Goal: Task Accomplishment & Management: Use online tool/utility

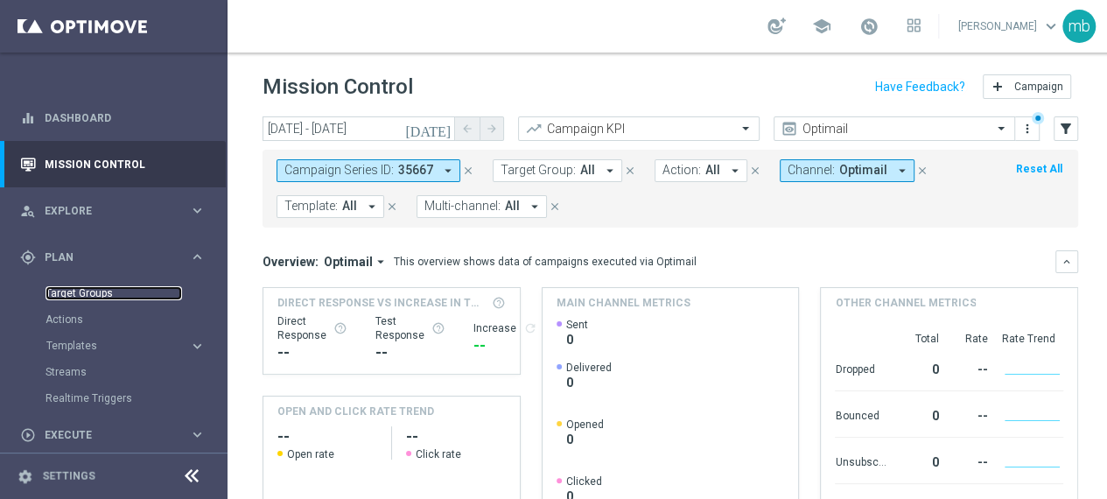
click at [75, 292] on link "Target Groups" at bounding box center [114, 293] width 137 height 14
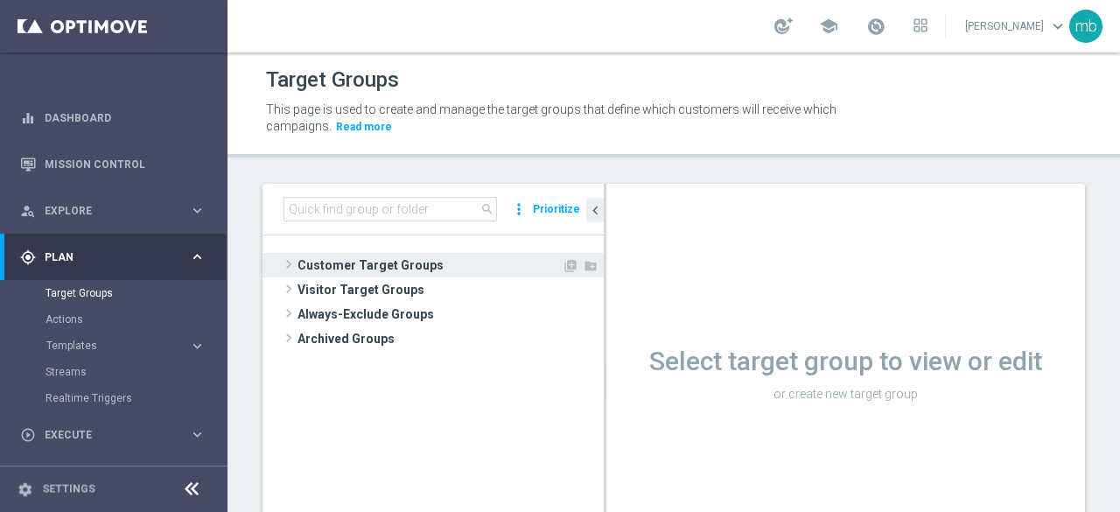
click at [284, 263] on span at bounding box center [289, 264] width 18 height 21
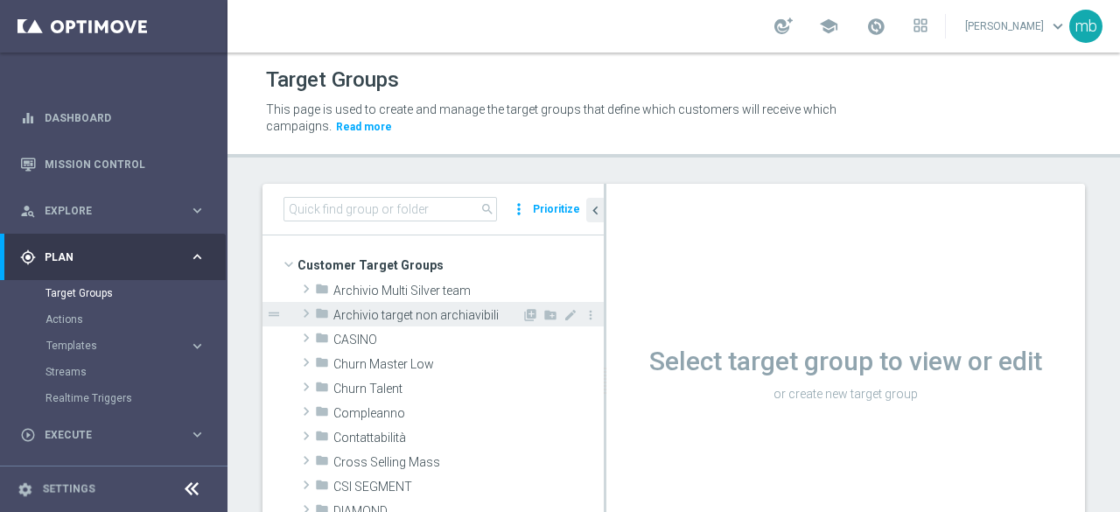
scroll to position [88, 0]
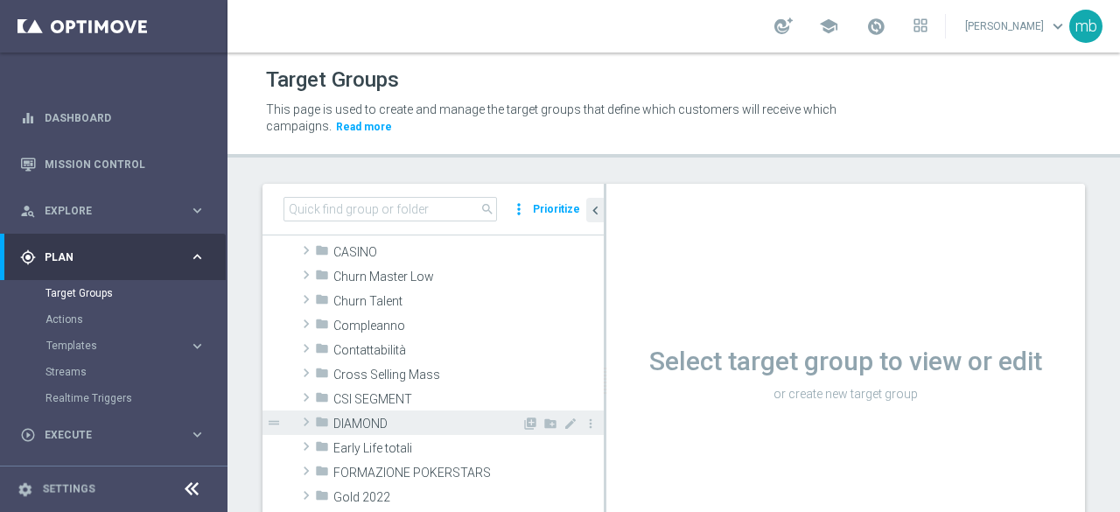
click at [305, 421] on span at bounding box center [307, 421] width 18 height 21
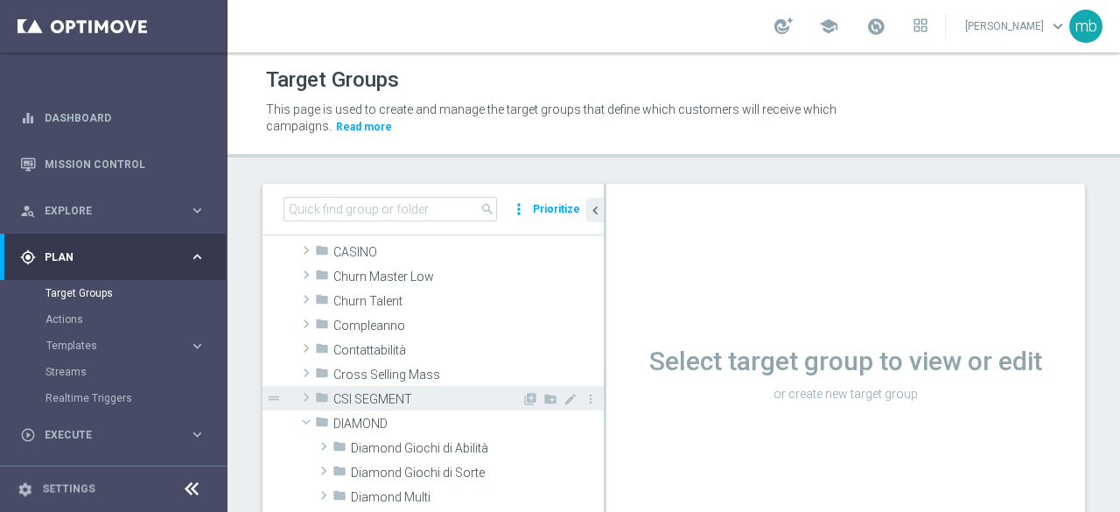
scroll to position [175, 0]
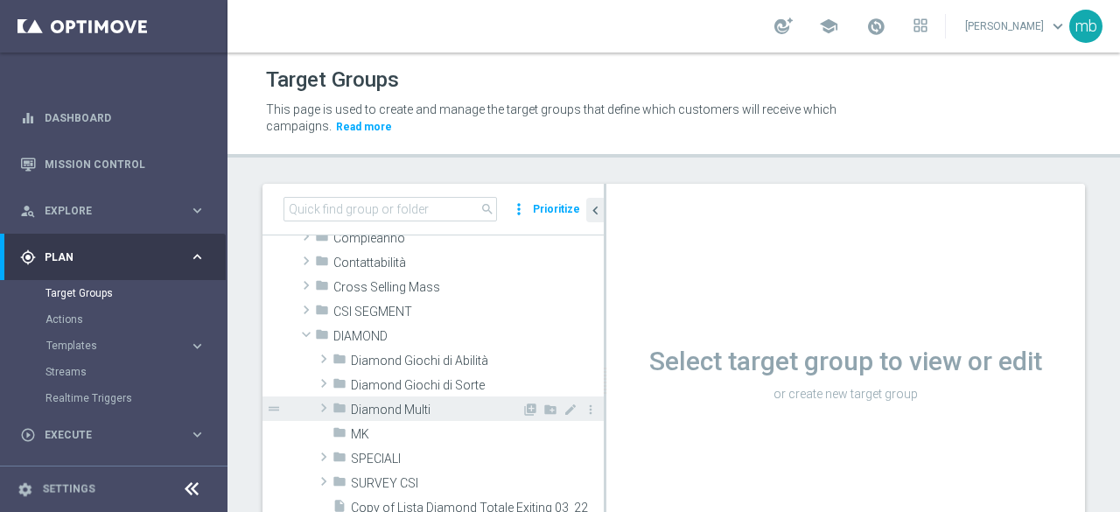
click at [324, 409] on span at bounding box center [324, 407] width 18 height 21
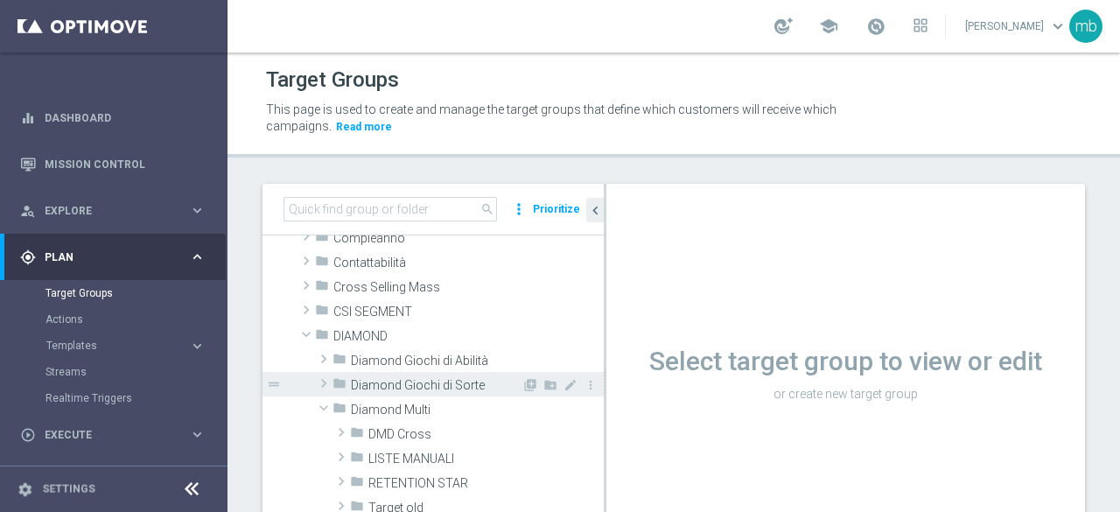
scroll to position [263, 0]
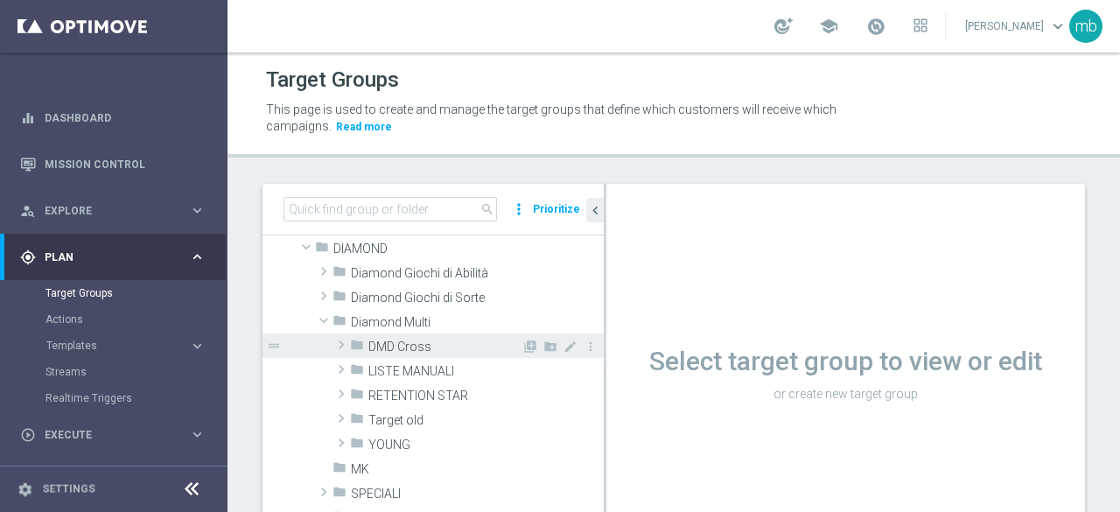
click at [394, 347] on span "DMD Cross" at bounding box center [444, 347] width 153 height 15
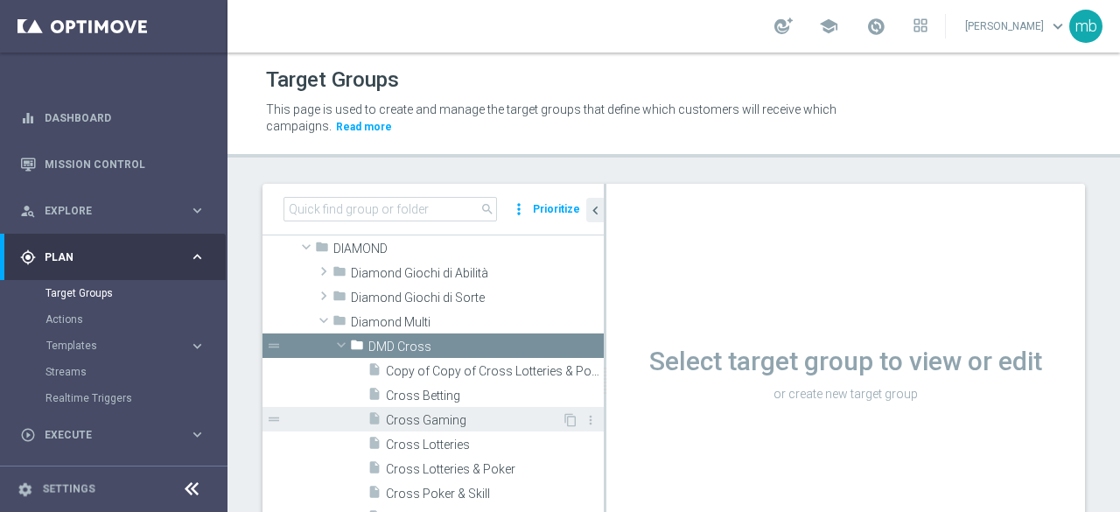
click at [426, 417] on span "Cross Gaming" at bounding box center [474, 420] width 176 height 15
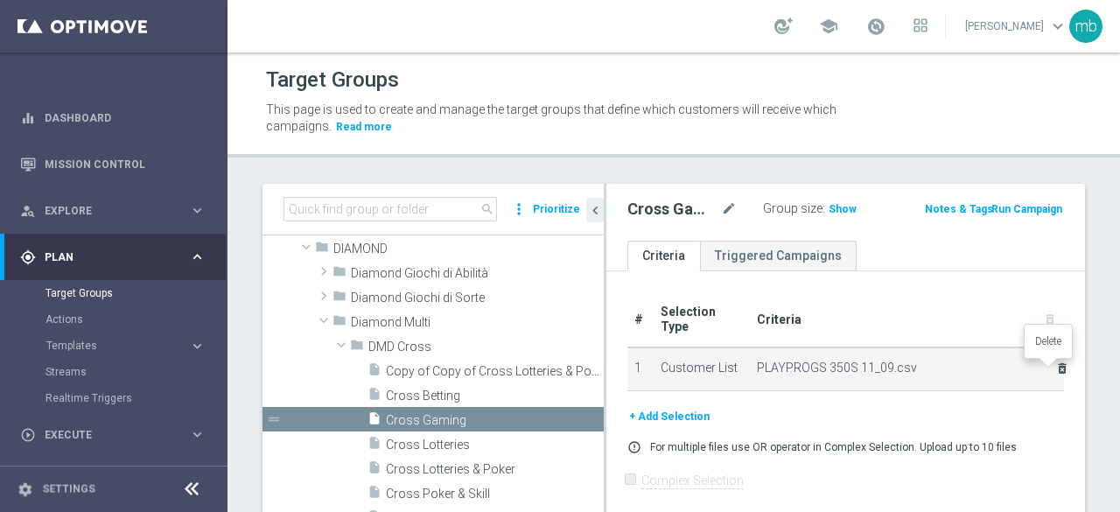
click at [1056, 369] on icon "delete_forever" at bounding box center [1063, 368] width 14 height 14
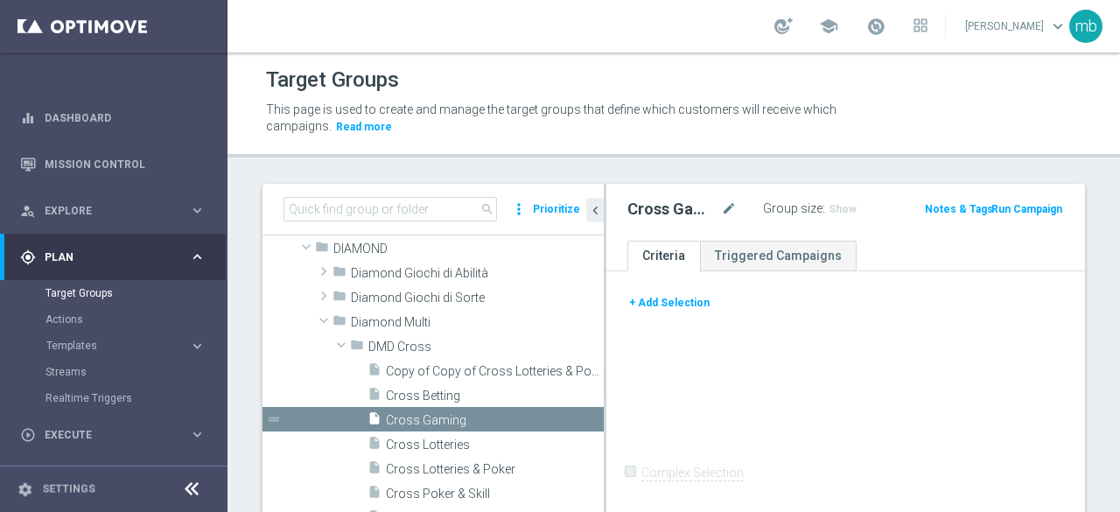
click at [651, 301] on button "+ Add Selection" at bounding box center [670, 302] width 84 height 19
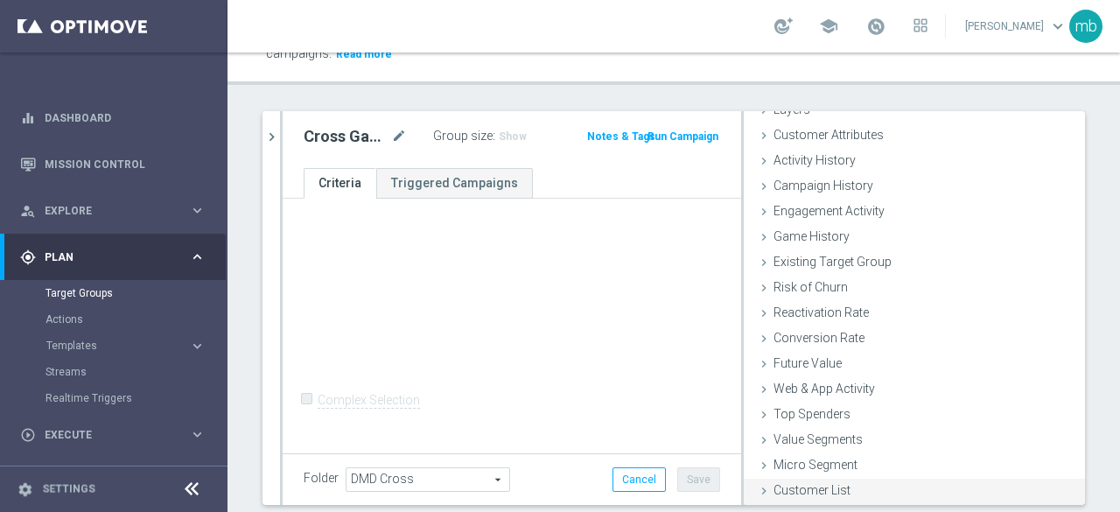
scroll to position [124, 0]
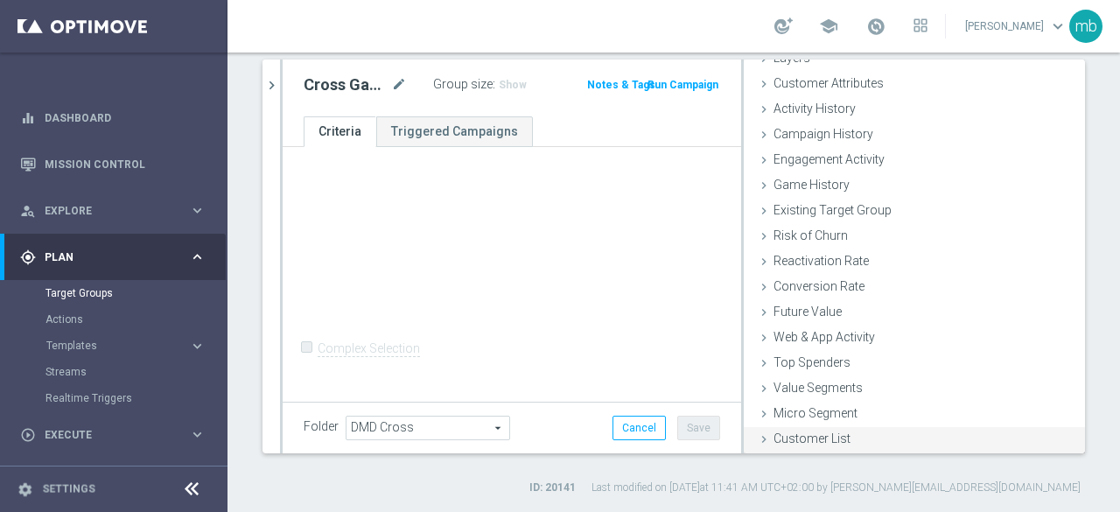
click at [810, 438] on span "Customer List" at bounding box center [812, 438] width 77 height 14
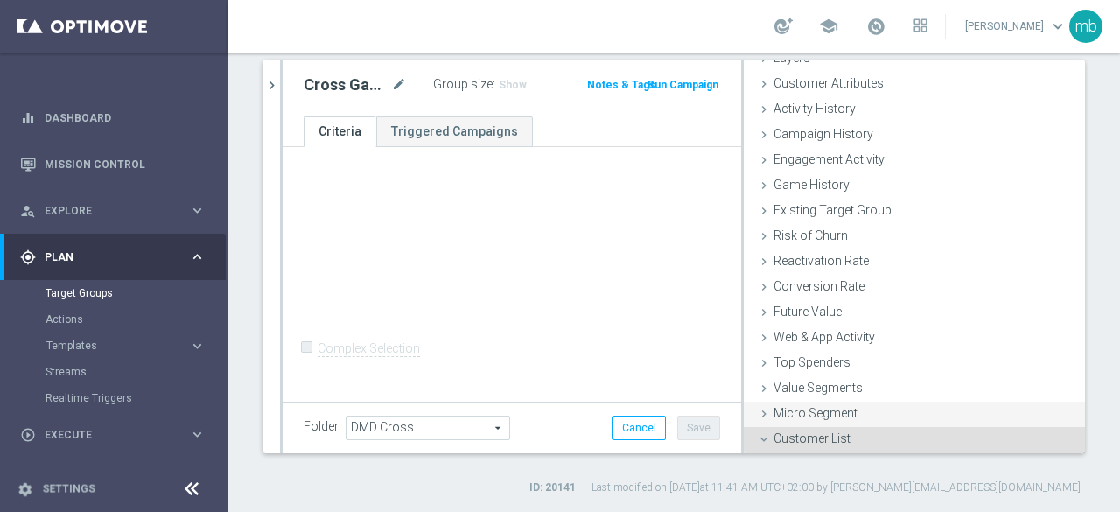
scroll to position [240, 0]
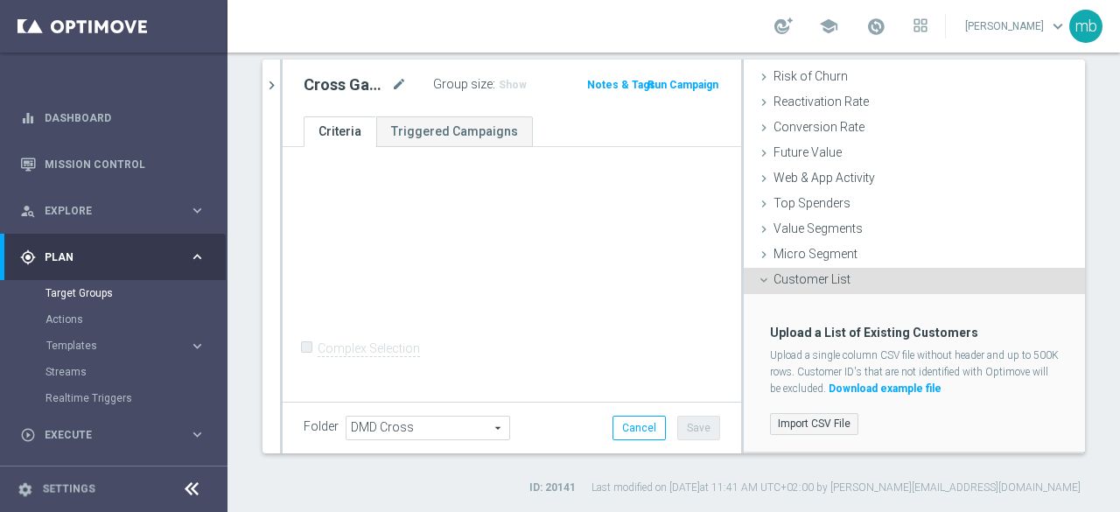
click at [803, 415] on label "Import CSV File" at bounding box center [814, 424] width 88 height 22
click at [0, 0] on input "Import CSV File" at bounding box center [0, 0] width 0 height 0
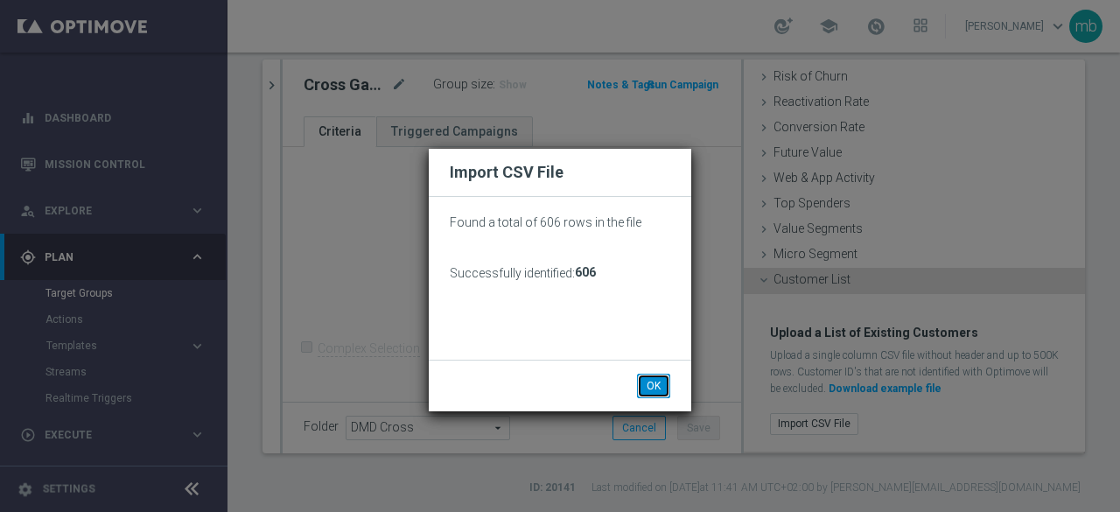
click at [653, 387] on button "OK" at bounding box center [653, 386] width 33 height 25
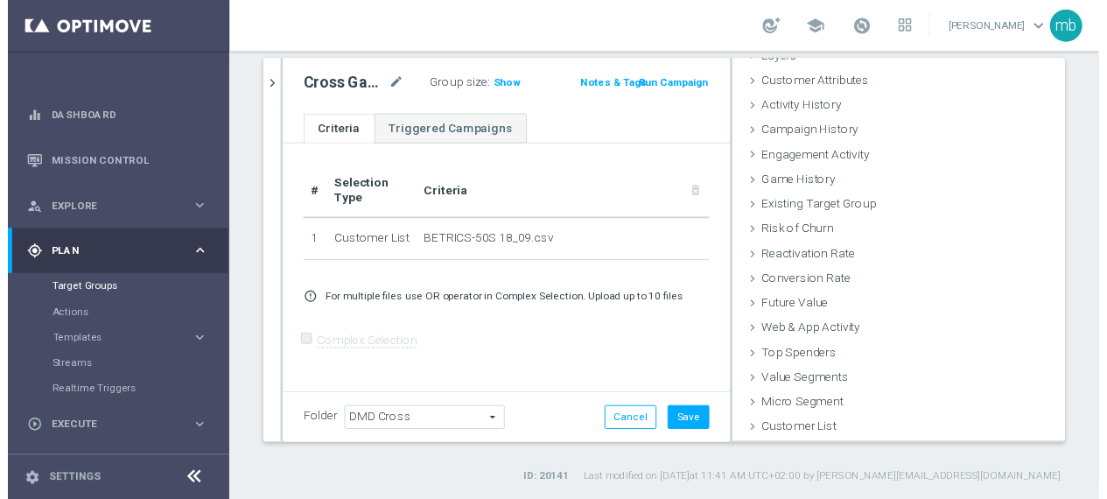
scroll to position [81, 0]
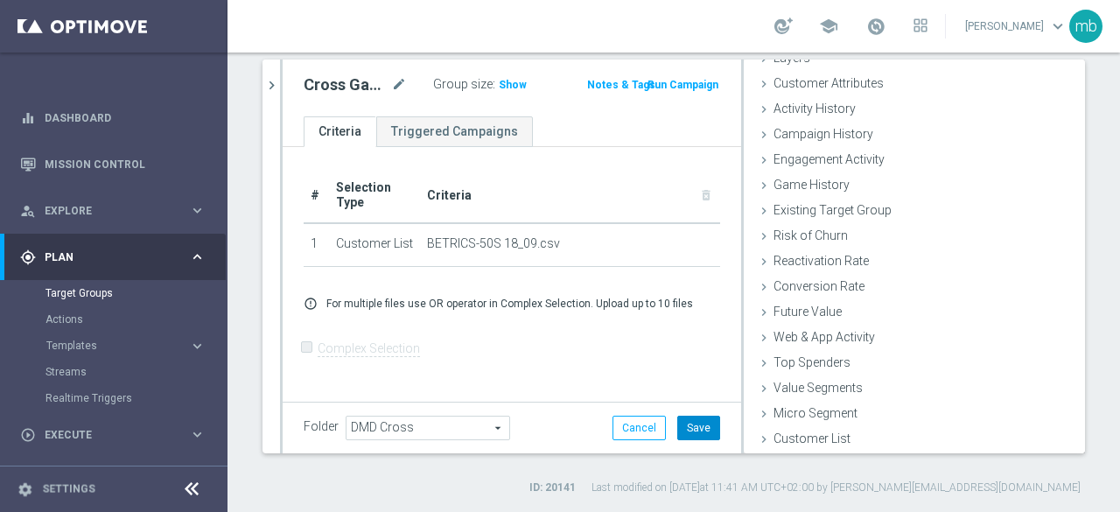
click at [691, 430] on button "Save" at bounding box center [698, 428] width 43 height 25
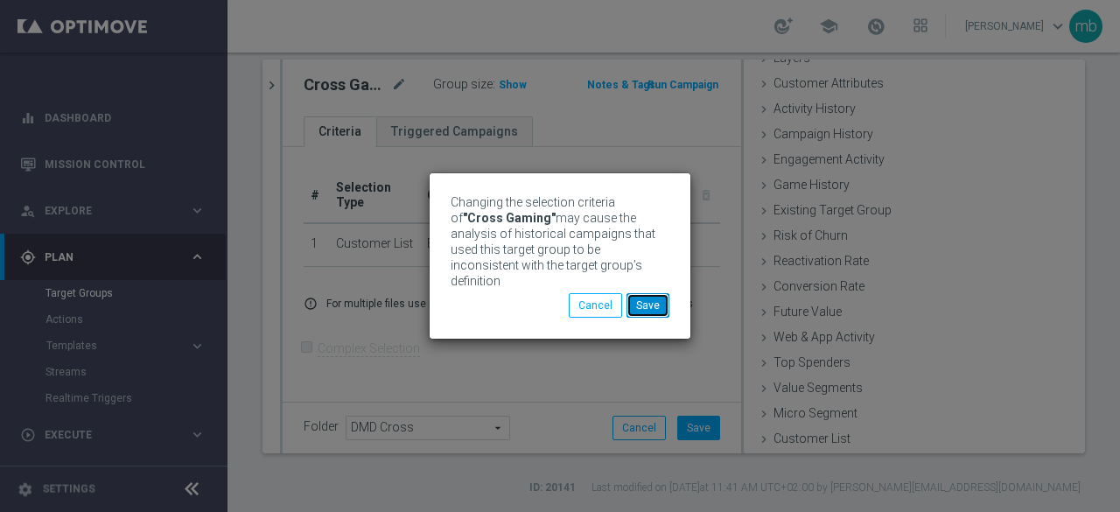
click at [662, 305] on button "Save" at bounding box center [648, 305] width 43 height 25
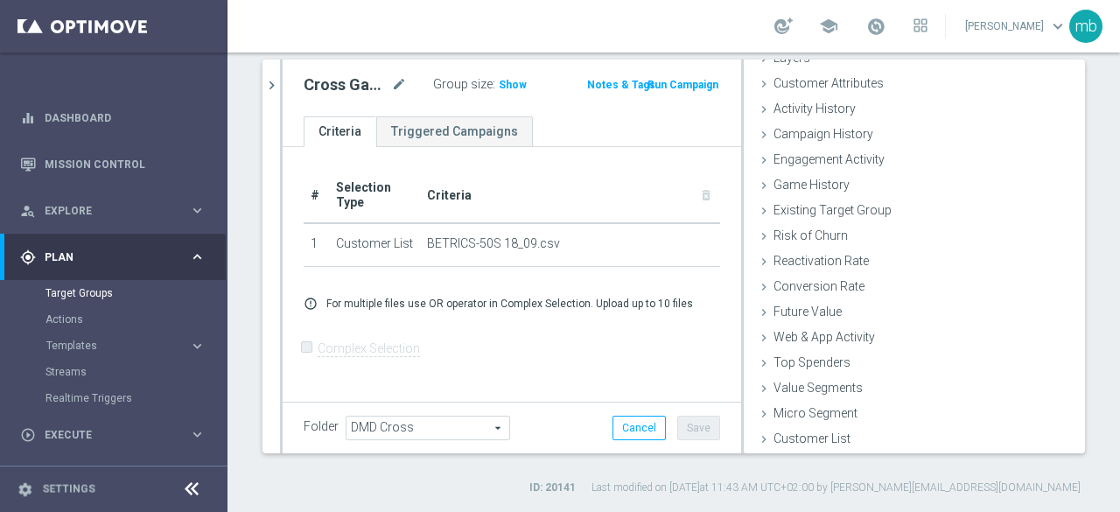
click at [683, 85] on button "Run Campaign" at bounding box center [683, 84] width 74 height 19
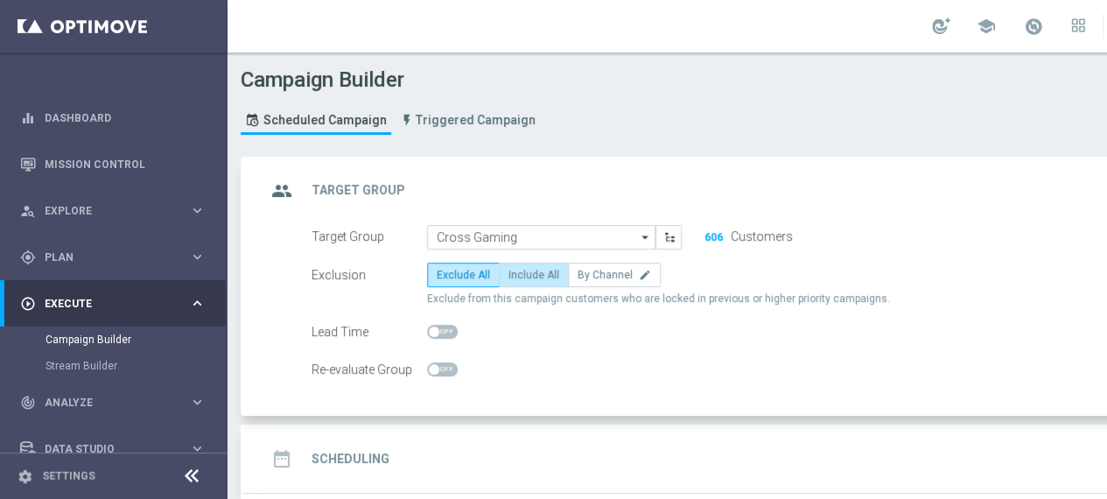
click at [536, 272] on span "Include All" at bounding box center [534, 275] width 51 height 12
click at [520, 272] on input "Include All" at bounding box center [514, 277] width 11 height 11
radio input "true"
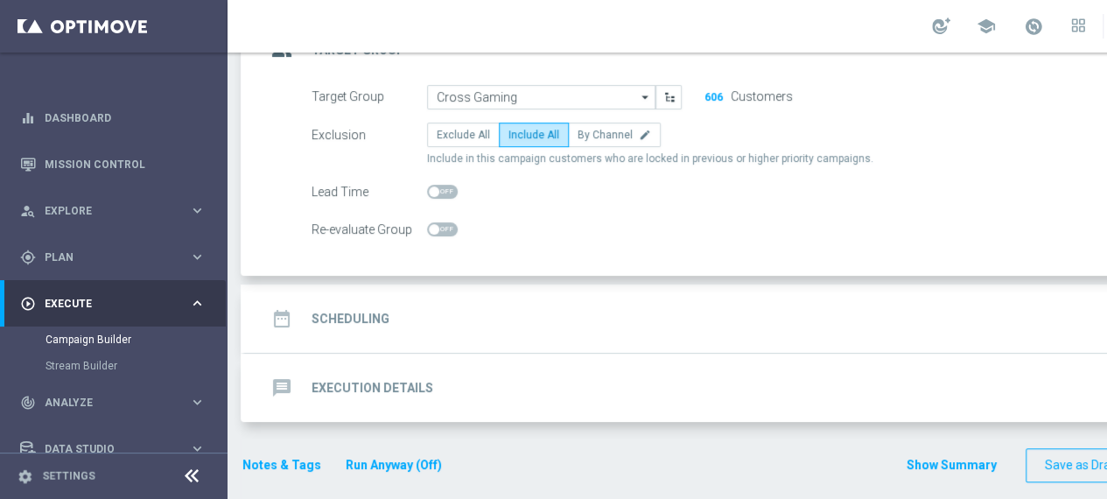
scroll to position [141, 0]
click at [351, 319] on h2 "Scheduling" at bounding box center [351, 318] width 78 height 17
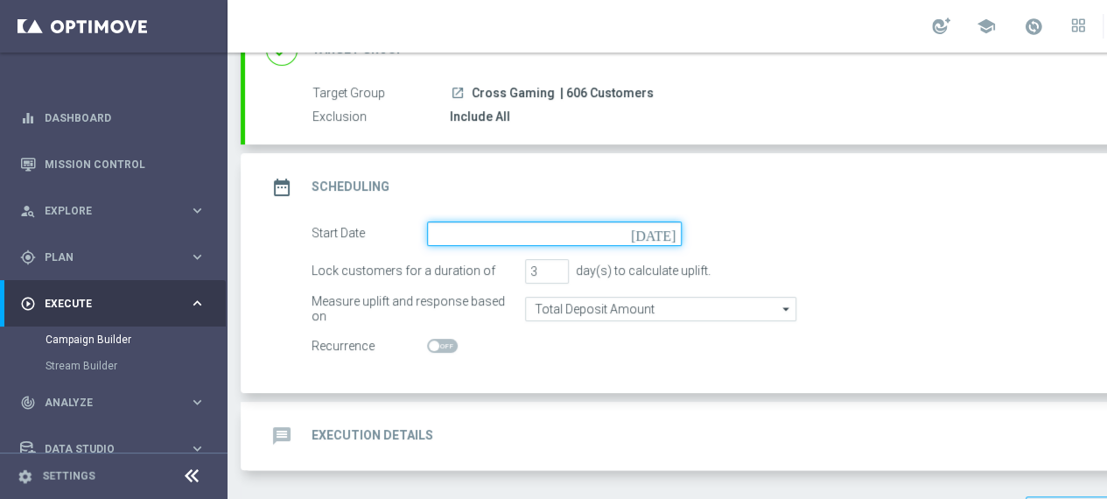
click at [544, 234] on input at bounding box center [554, 233] width 255 height 25
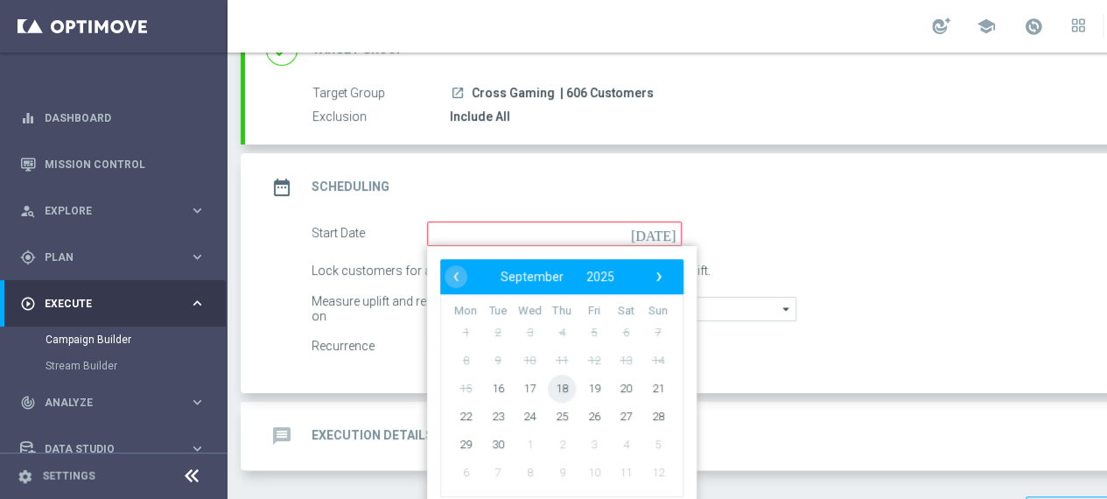
click at [560, 386] on span "18" at bounding box center [562, 388] width 28 height 28
type input "[DATE]"
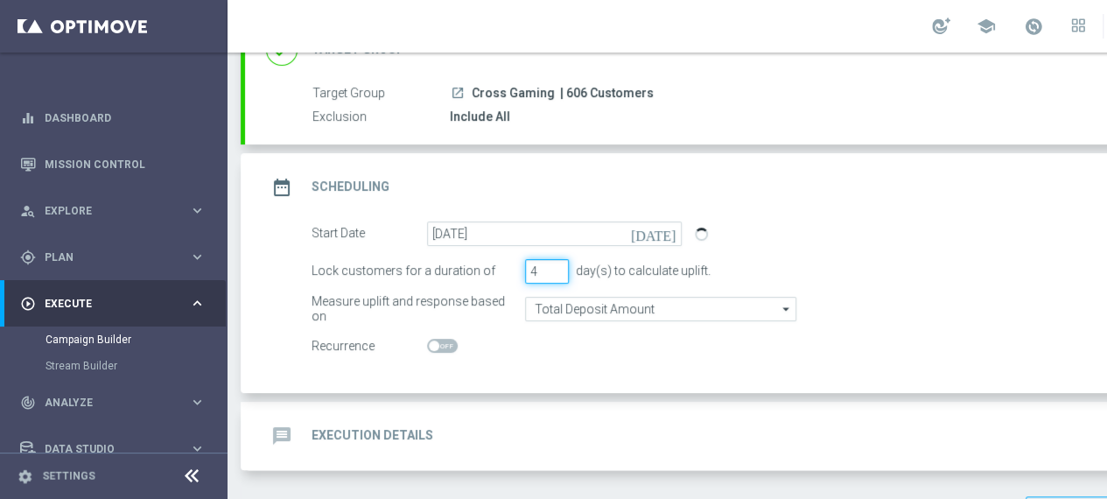
click at [556, 265] on input "4" at bounding box center [547, 271] width 44 height 25
click at [556, 265] on input "5" at bounding box center [547, 271] width 44 height 25
click at [556, 265] on input "6" at bounding box center [547, 271] width 44 height 25
type input "7"
click at [556, 265] on input "7" at bounding box center [547, 271] width 44 height 25
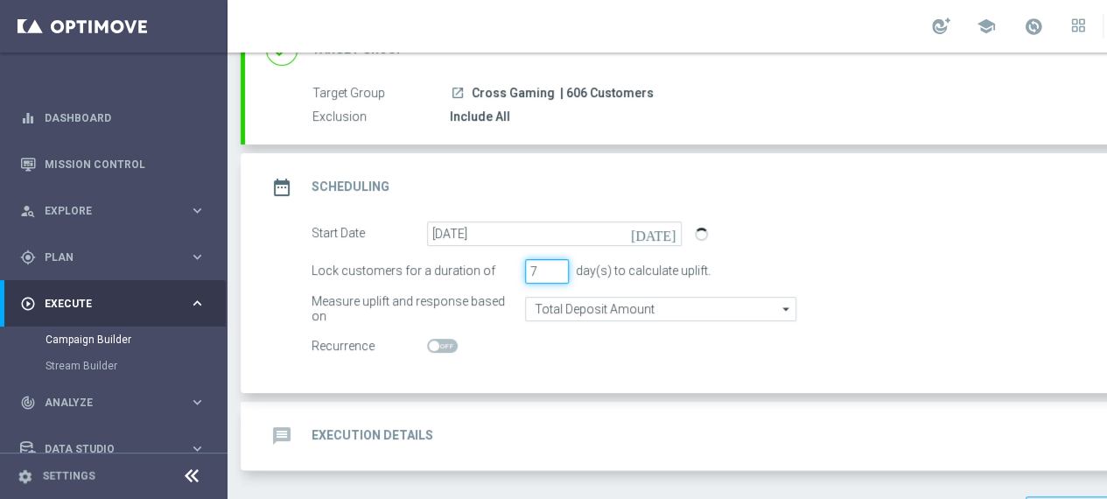
scroll to position [191, 0]
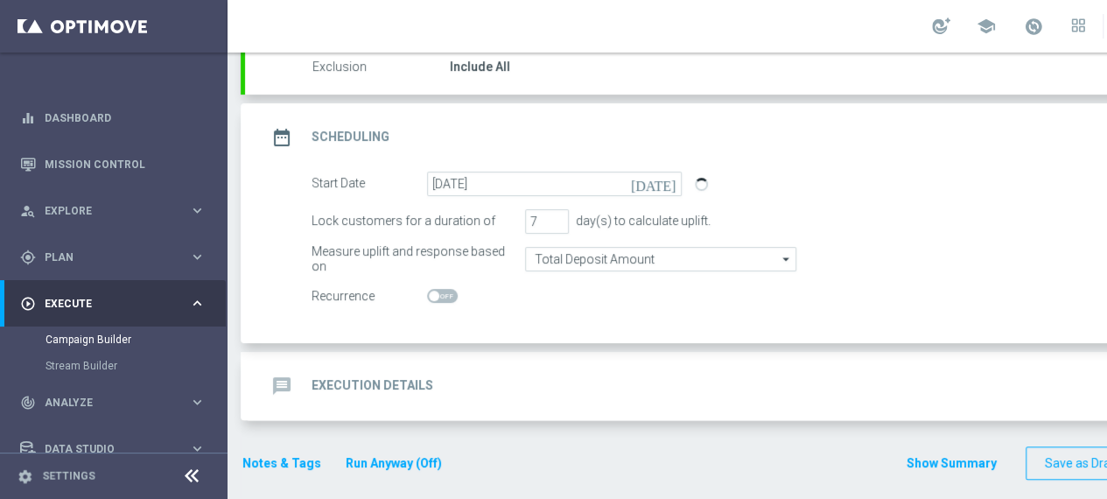
click at [368, 384] on h2 "Execution Details" at bounding box center [373, 385] width 122 height 17
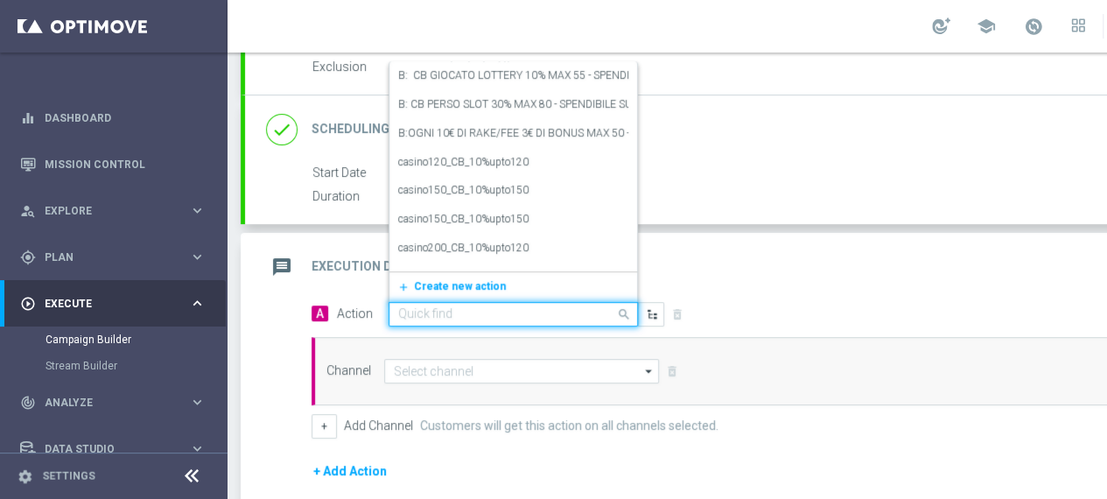
click at [522, 310] on input "text" at bounding box center [495, 314] width 195 height 15
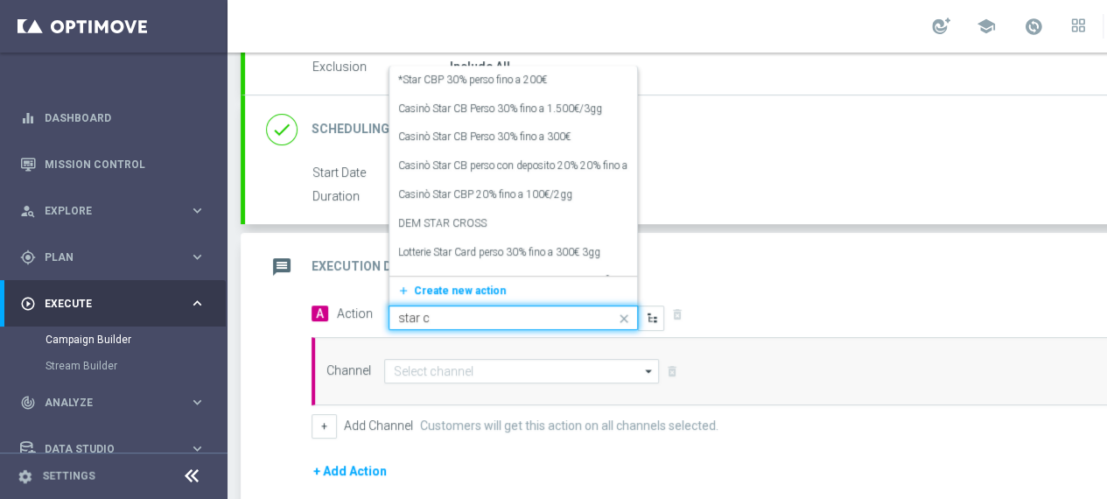
type input "star cr"
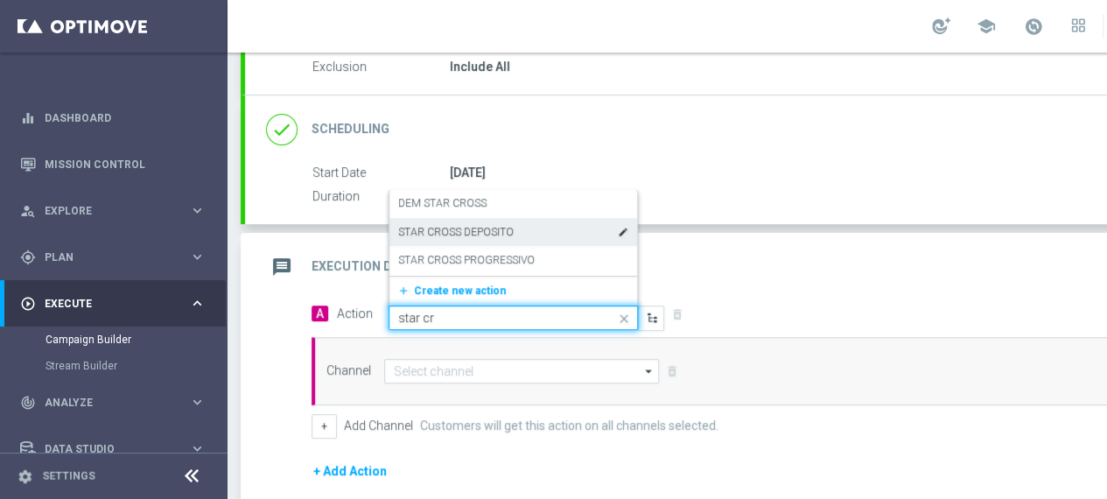
click at [495, 231] on label "STAR CROSS DEPOSITO" at bounding box center [456, 232] width 116 height 15
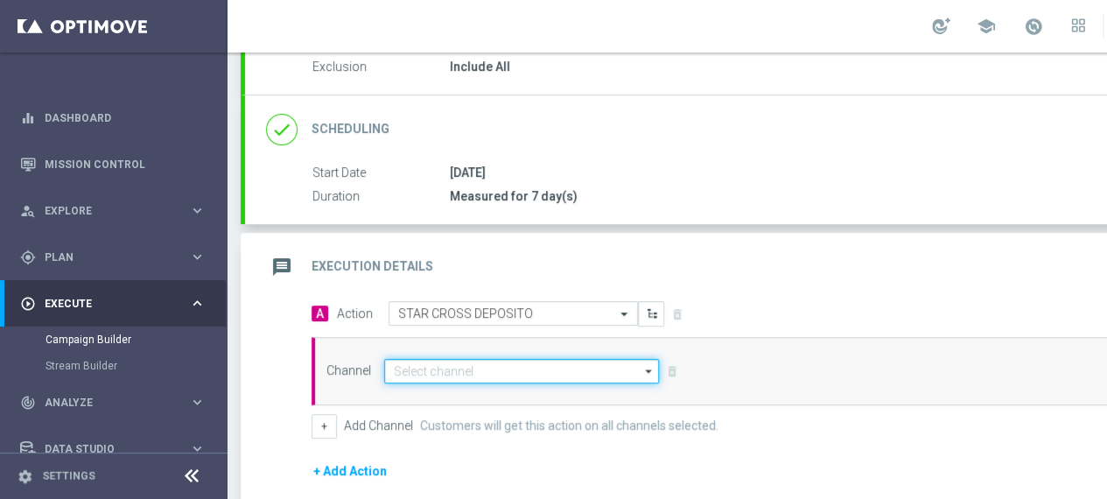
click at [539, 373] on input at bounding box center [521, 371] width 275 height 25
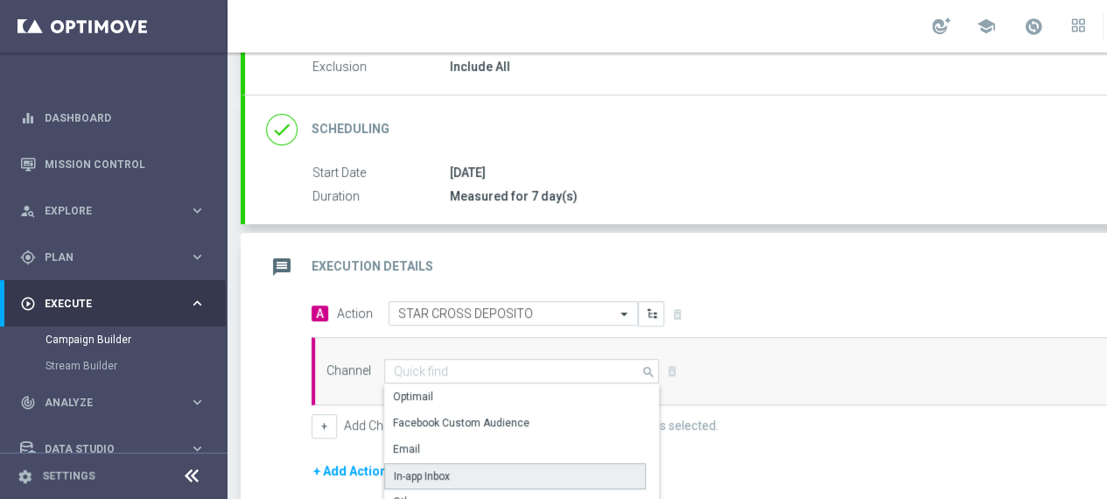
click at [462, 465] on div "In-app Inbox" at bounding box center [515, 476] width 262 height 26
type input "In-app Inbox"
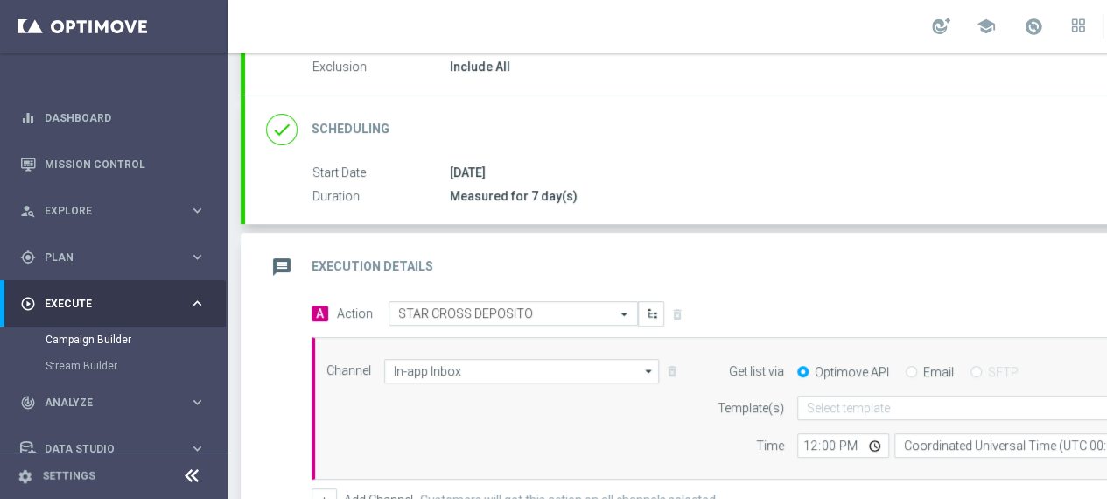
scroll to position [0, 184]
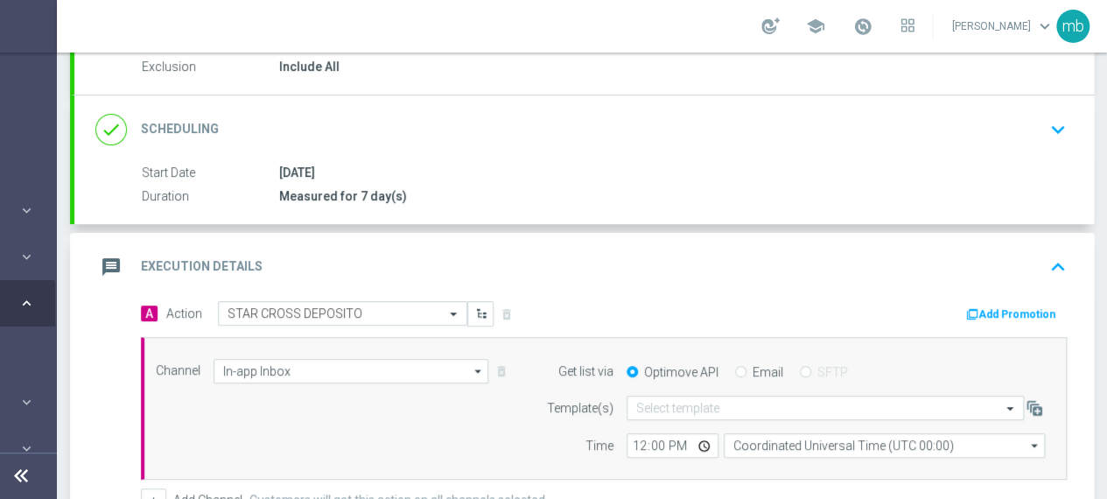
click at [1021, 309] on button "Add Promotion" at bounding box center [1012, 314] width 97 height 19
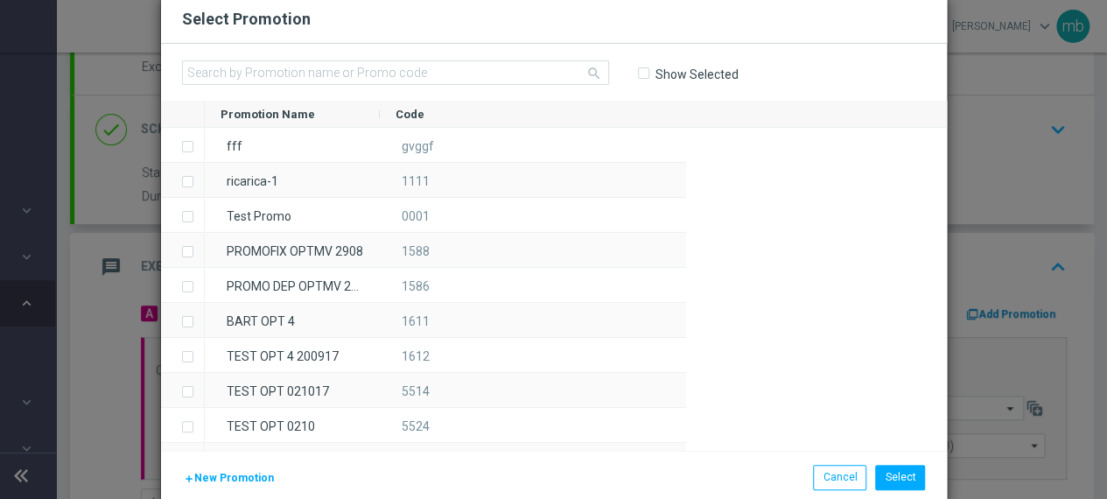
scroll to position [0, 171]
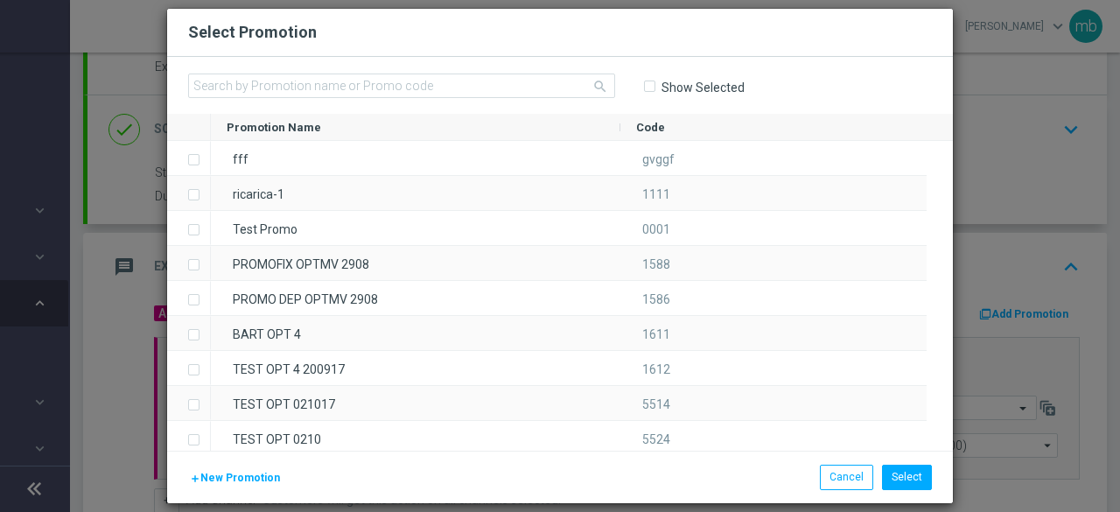
click at [229, 477] on span "New Promotion" at bounding box center [240, 478] width 80 height 12
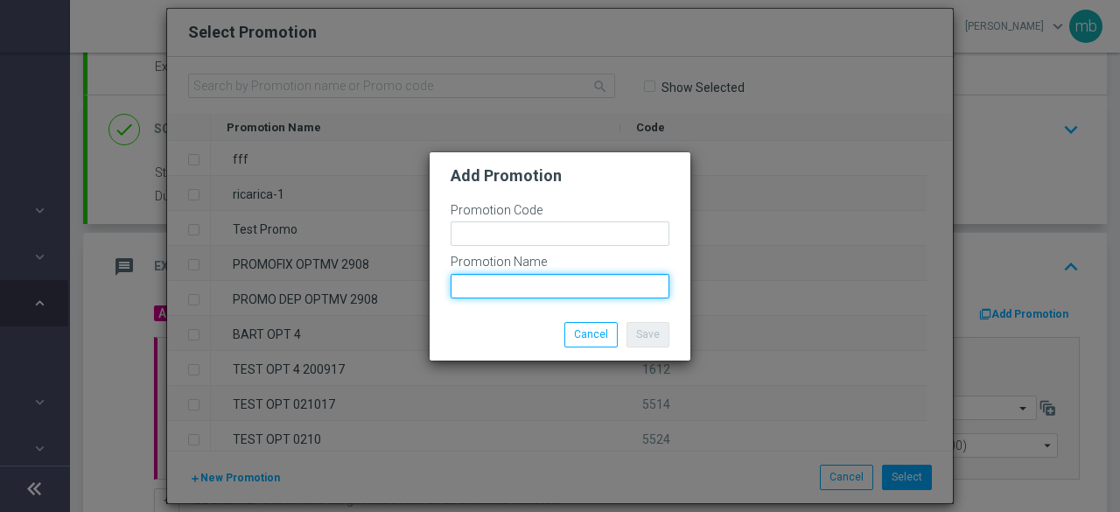
click at [504, 288] on input "text" at bounding box center [560, 286] width 219 height 25
paste input "BETRICS-50S"
type input "BETRICS-50S"
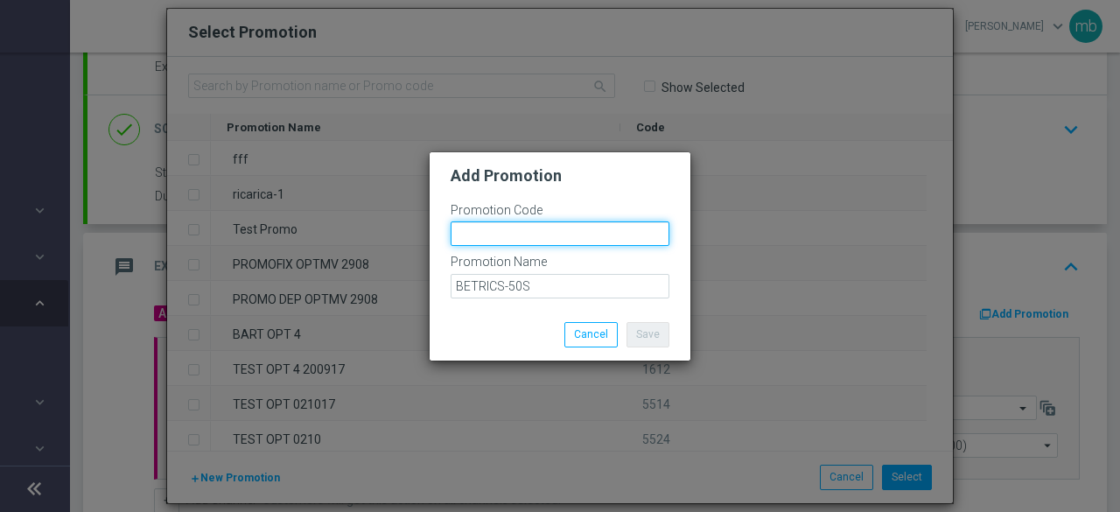
click at [530, 233] on input "text" at bounding box center [560, 233] width 219 height 25
paste input "334779"
type input "334779"
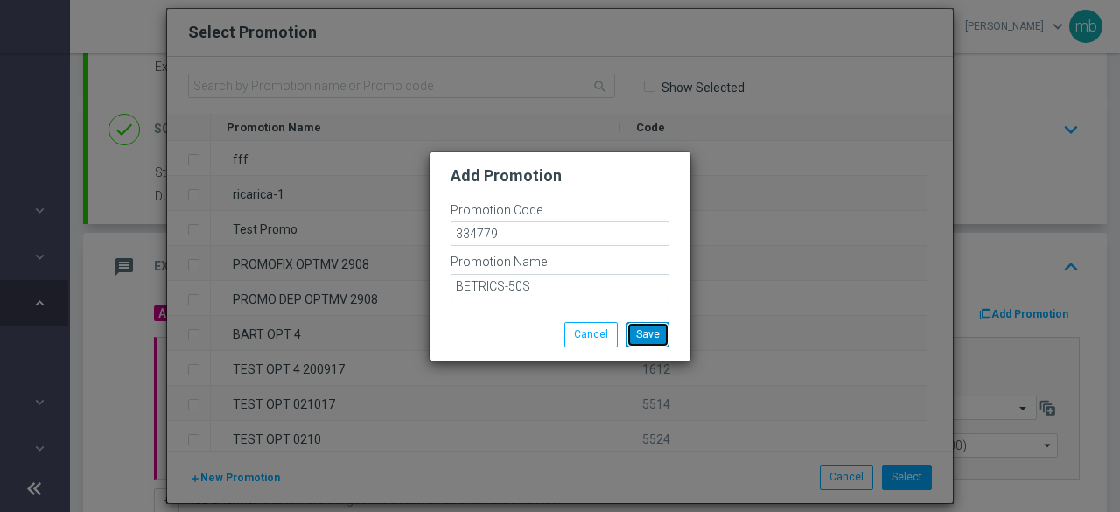
click at [649, 326] on button "Save" at bounding box center [648, 334] width 43 height 25
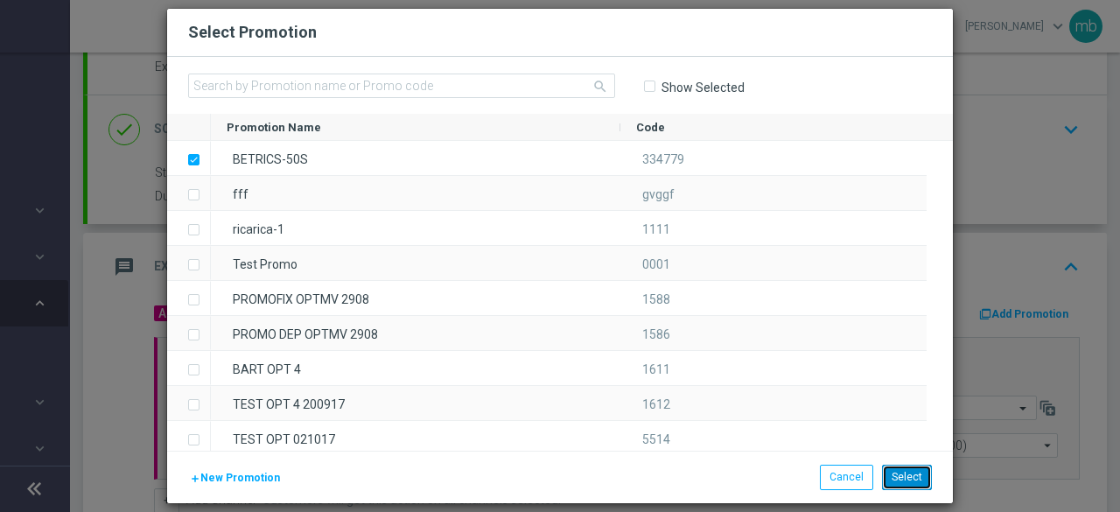
click at [910, 480] on button "Select" at bounding box center [907, 477] width 50 height 25
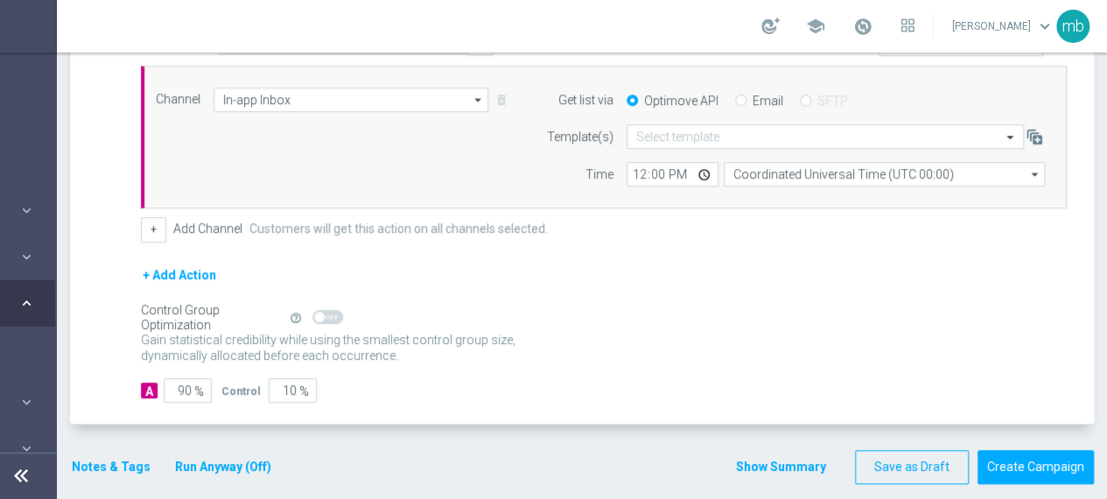
scroll to position [463, 0]
drag, startPoint x: 194, startPoint y: 386, endPoint x: 165, endPoint y: 384, distance: 29.8
click at [165, 384] on div "90 %" at bounding box center [186, 389] width 44 height 25
click at [407, 377] on div "A 90 % Control 10 %" at bounding box center [604, 389] width 926 height 25
drag, startPoint x: 182, startPoint y: 386, endPoint x: 158, endPoint y: 382, distance: 23.9
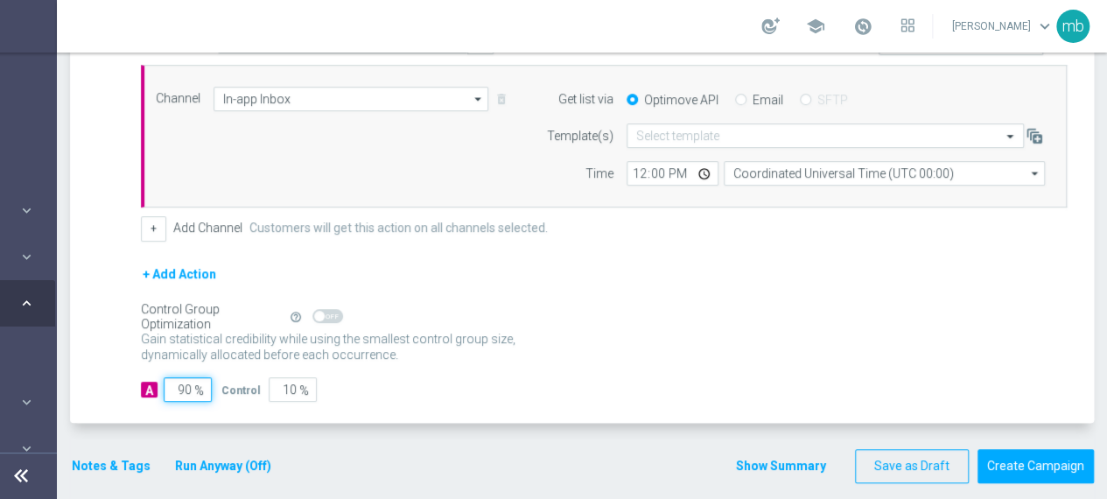
click at [158, 382] on div "A 90 %" at bounding box center [174, 389] width 67 height 25
type input "1"
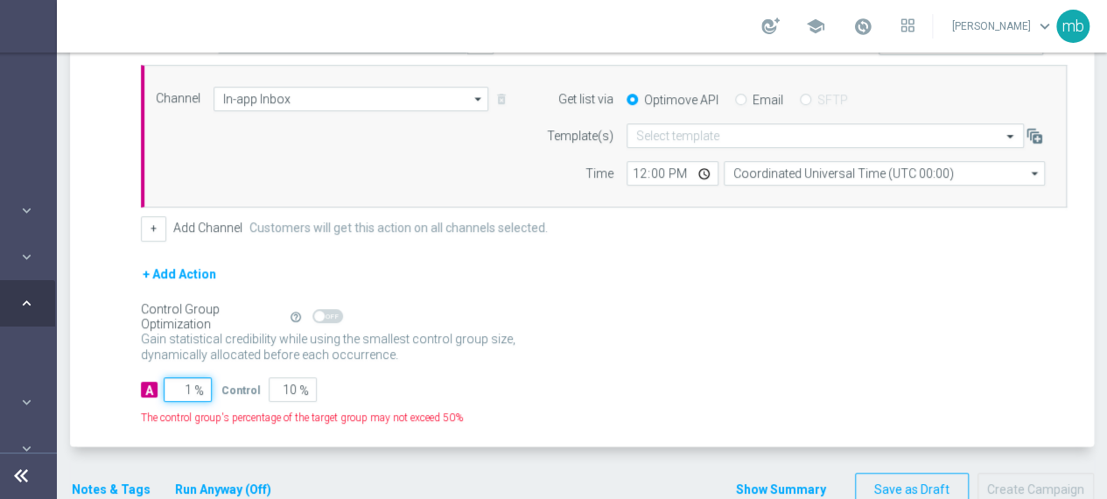
type input "99"
type input "10"
type input "90"
type input "100"
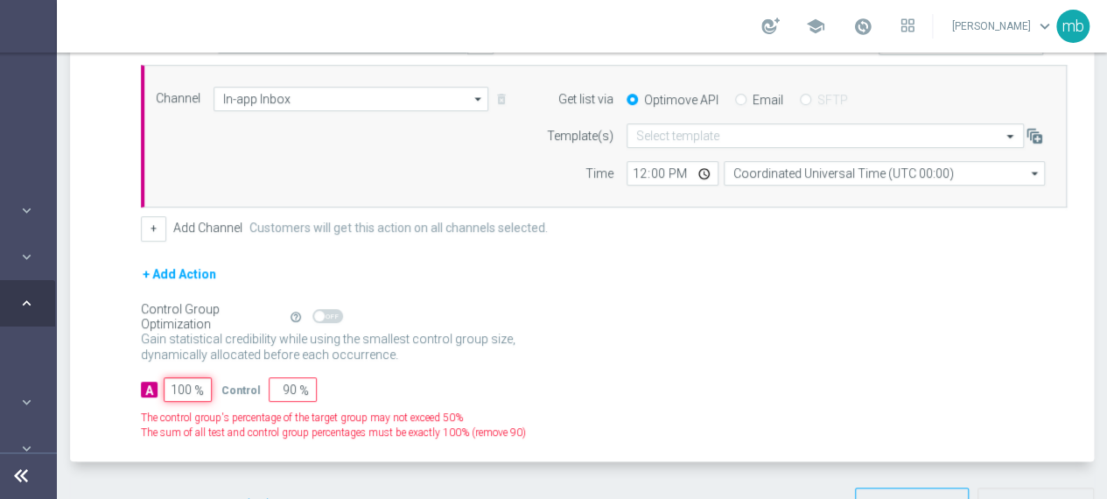
type input "0"
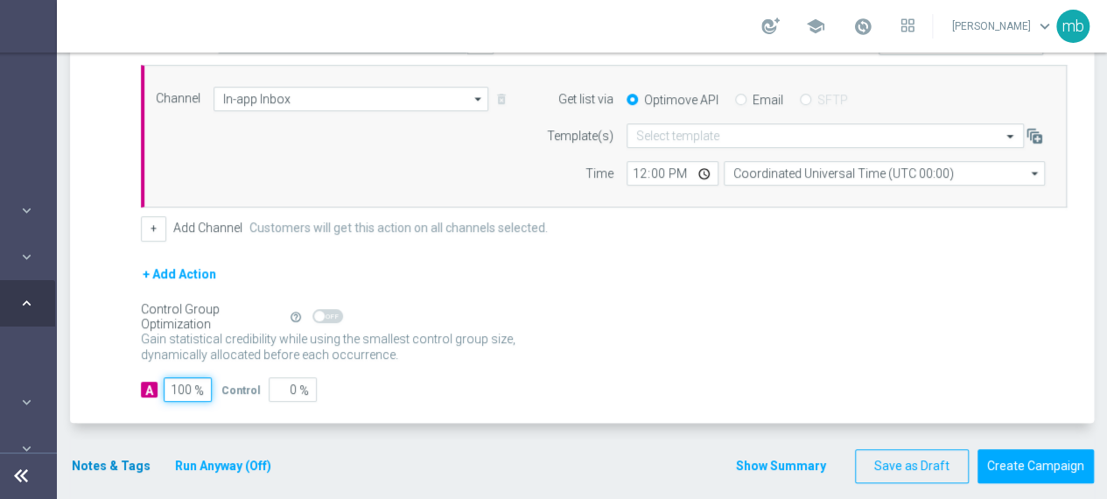
type input "100"
click at [100, 459] on button "Notes & Tags" at bounding box center [111, 466] width 82 height 22
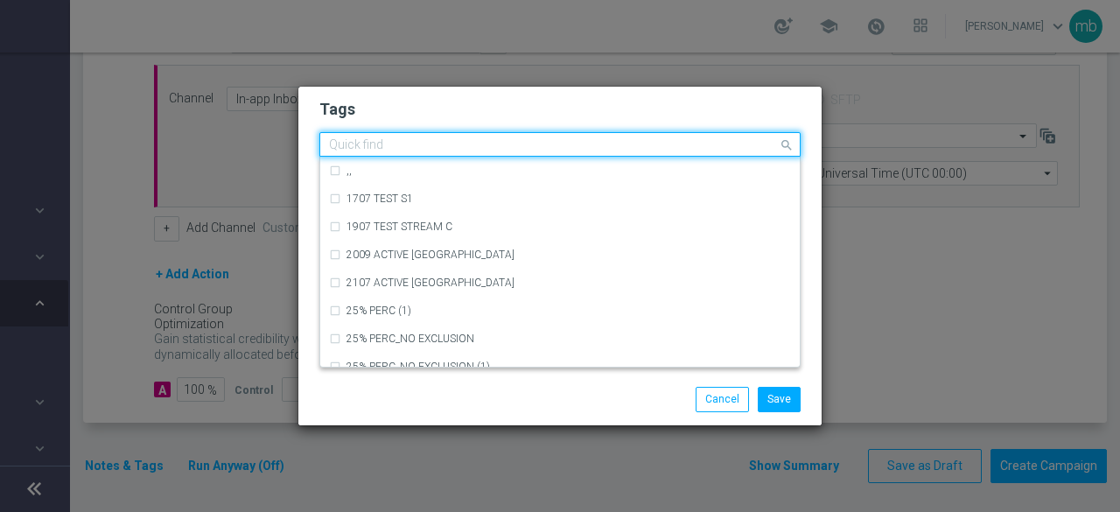
click at [374, 140] on input "text" at bounding box center [553, 145] width 449 height 15
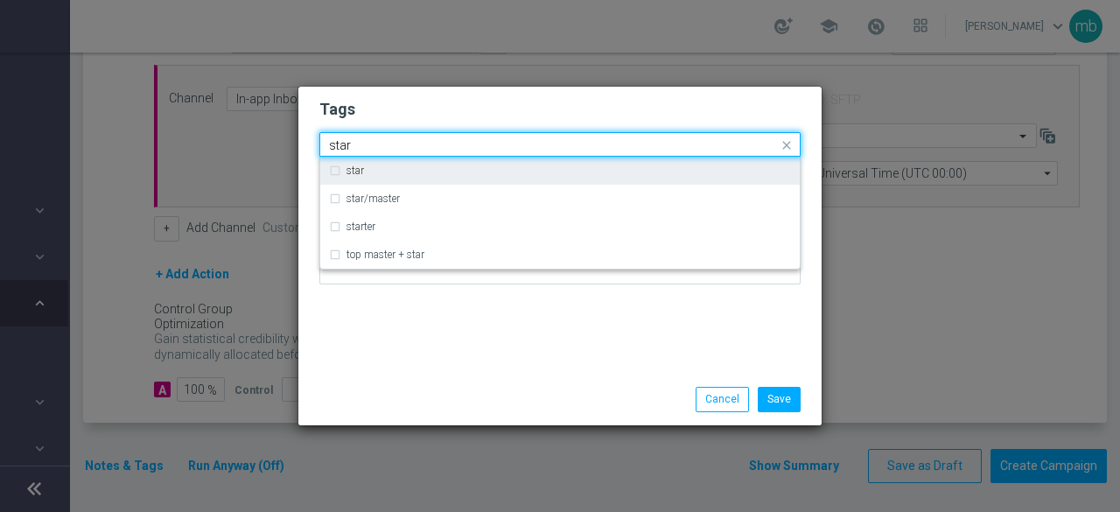
click at [357, 172] on label "star" at bounding box center [356, 170] width 18 height 11
type input "star"
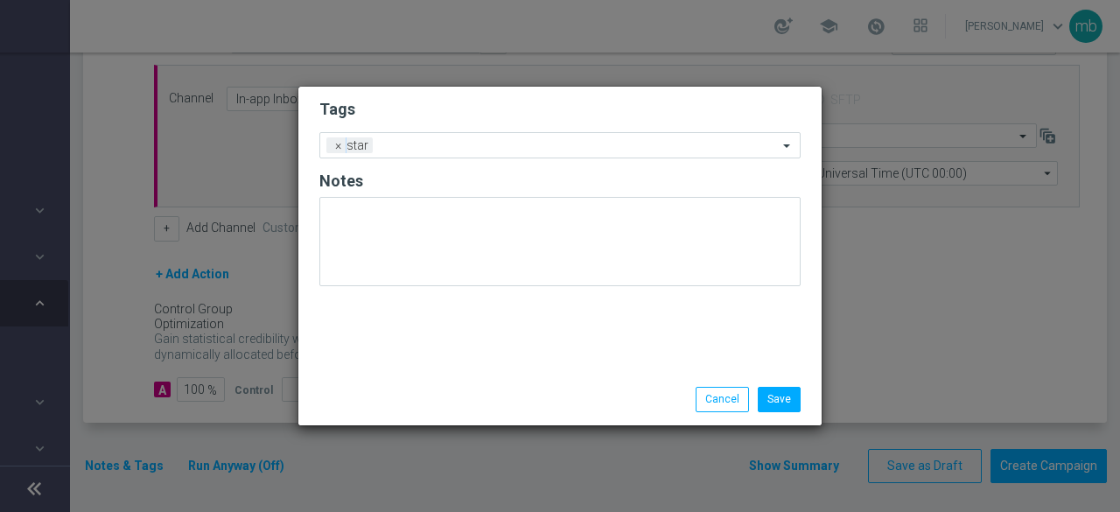
click at [355, 339] on div "Tags Add a new tag × star Notes" at bounding box center [559, 230] width 523 height 287
click at [436, 139] on input "text" at bounding box center [579, 146] width 398 height 15
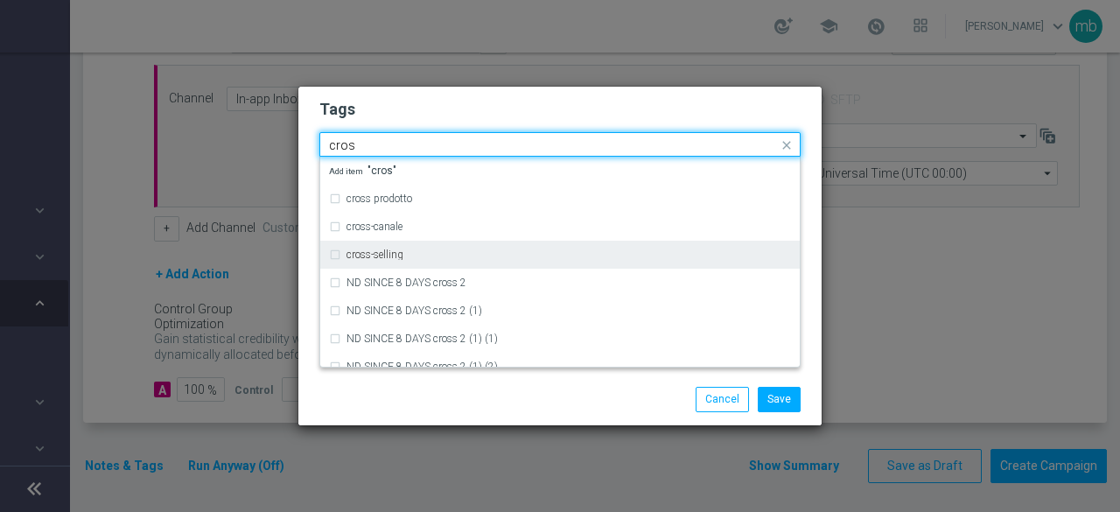
click at [382, 258] on label "cross-selling" at bounding box center [375, 254] width 57 height 11
type input "cros"
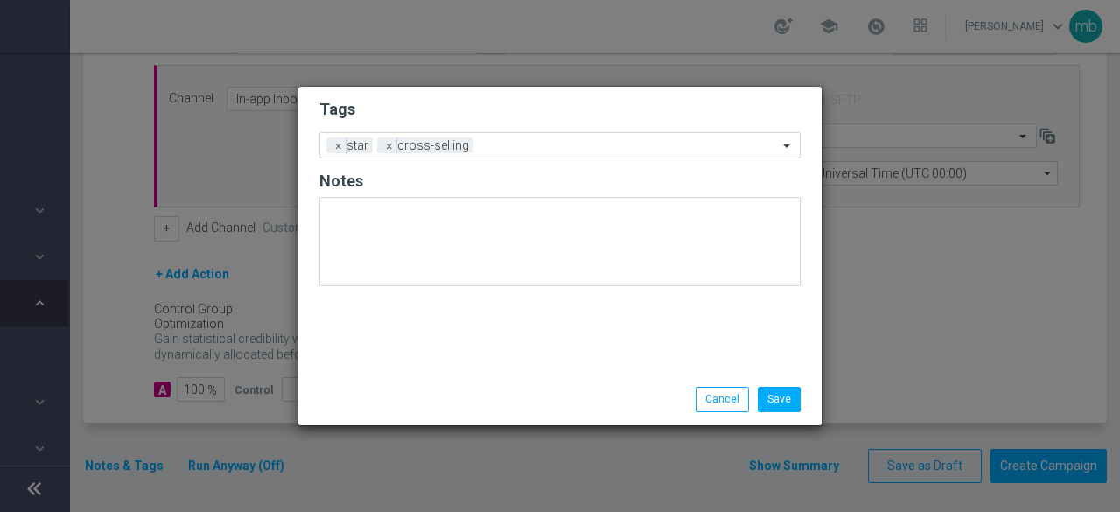
click at [389, 384] on div "Save Cancel" at bounding box center [559, 399] width 523 height 51
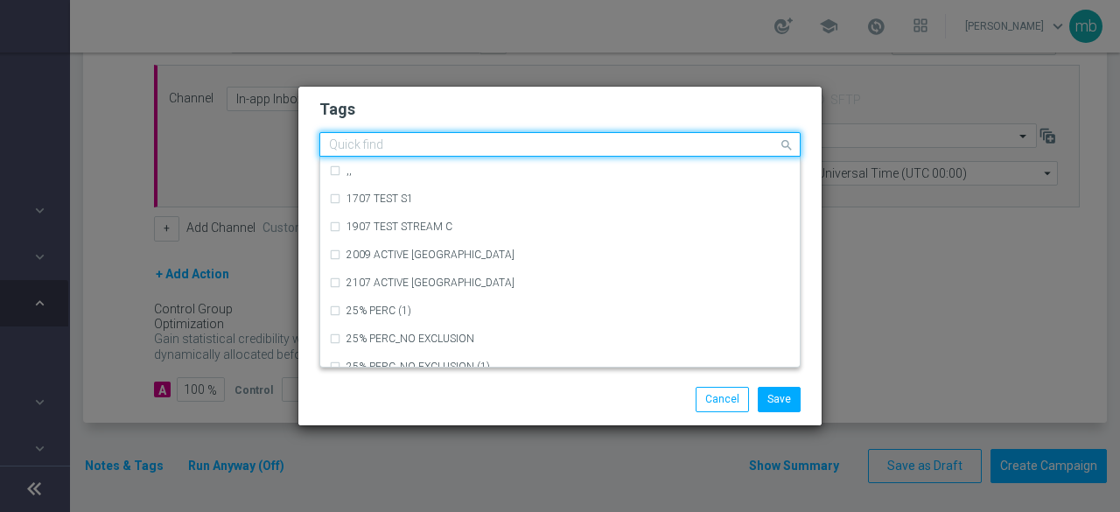
click at [551, 141] on input "text" at bounding box center [553, 145] width 449 height 15
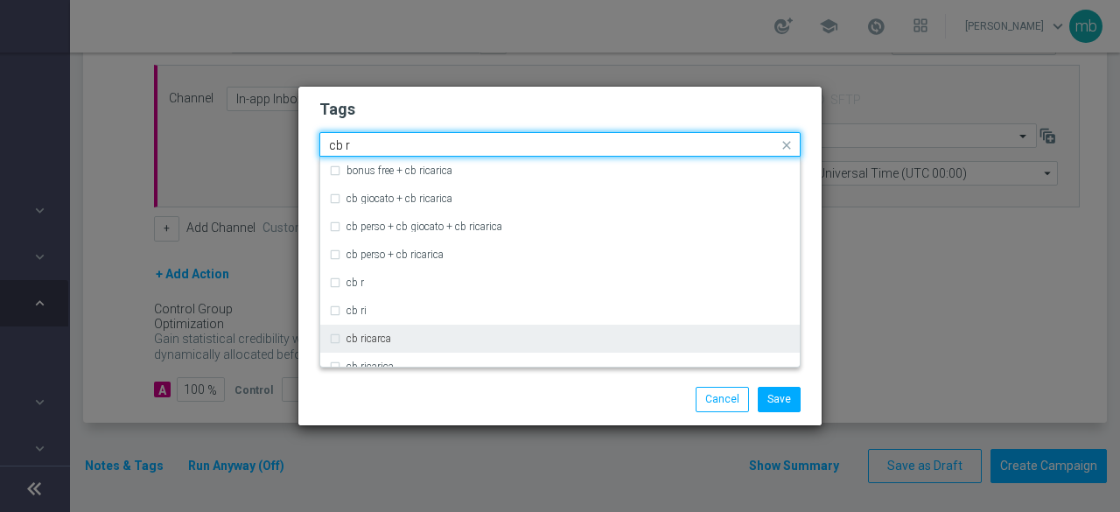
click at [341, 339] on div "cb ricarca" at bounding box center [560, 339] width 462 height 28
type input "cb r"
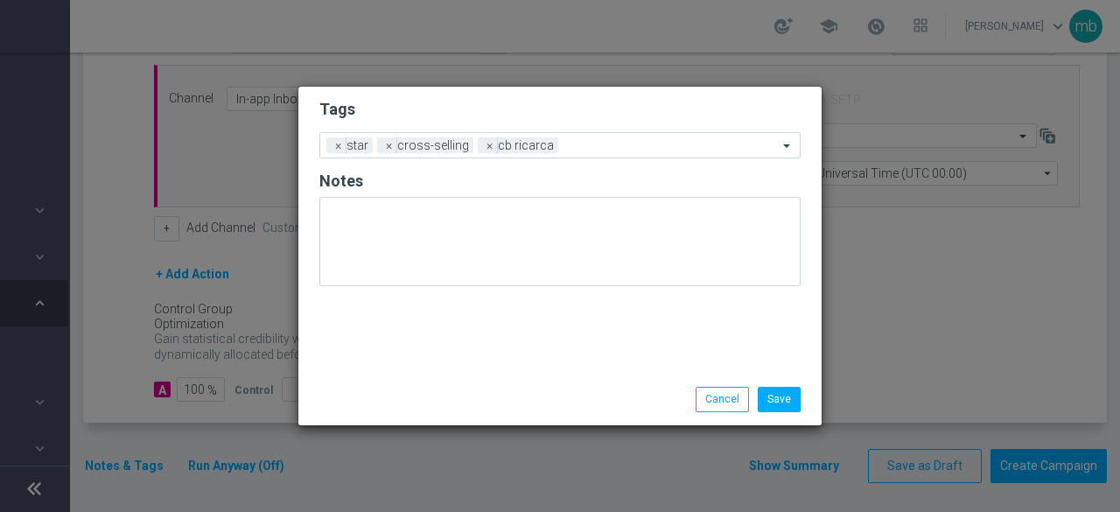
click at [368, 380] on div "Save Cancel" at bounding box center [559, 399] width 523 height 51
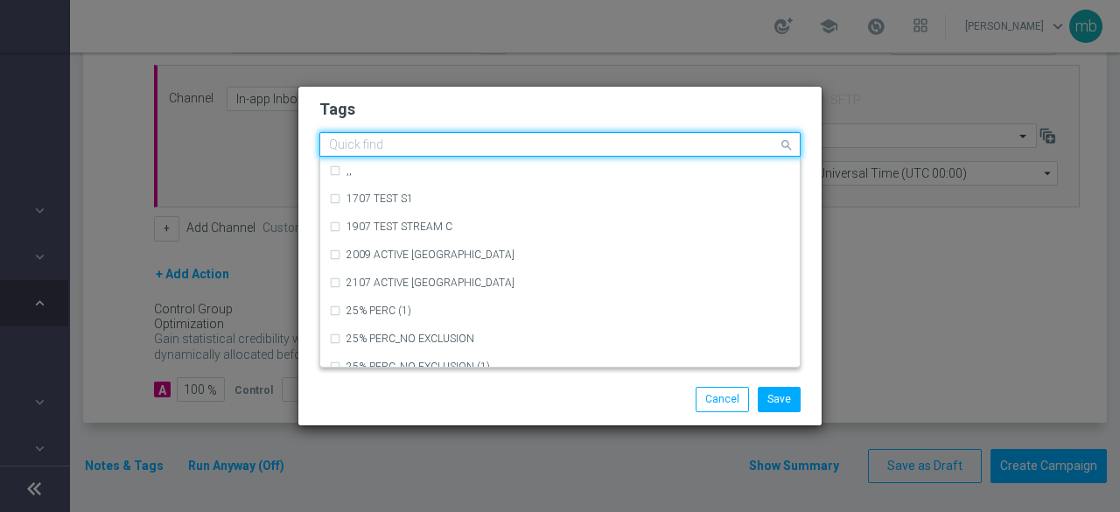
click at [600, 146] on input "text" at bounding box center [553, 145] width 449 height 15
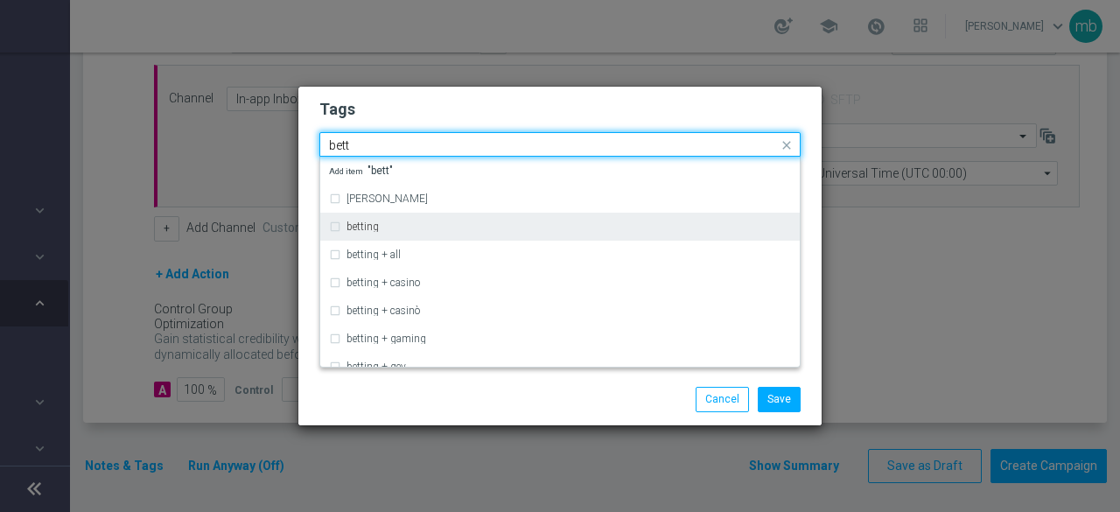
click at [364, 230] on label "betting" at bounding box center [363, 226] width 32 height 11
type input "bett"
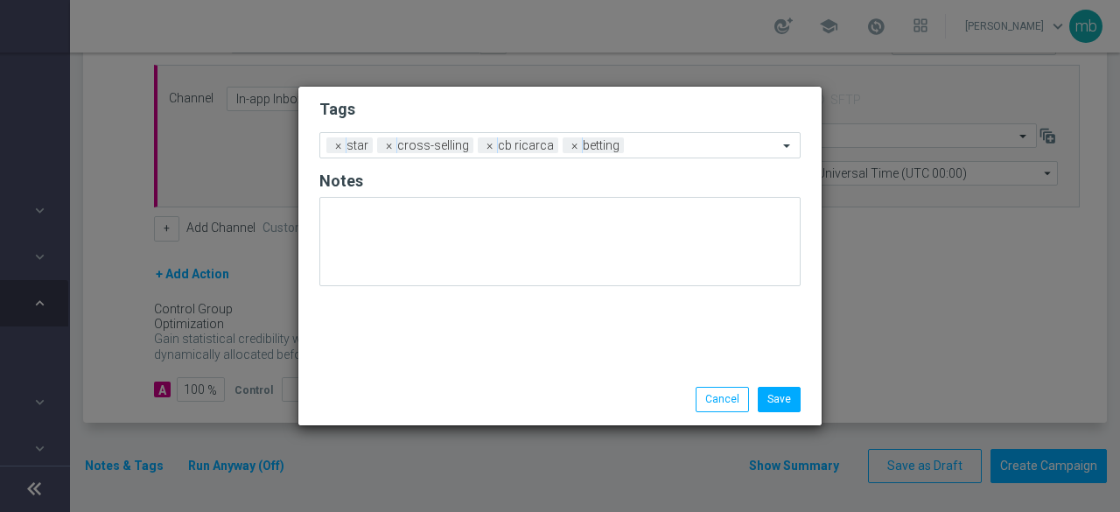
click at [419, 380] on div "Save Cancel" at bounding box center [559, 399] width 523 height 51
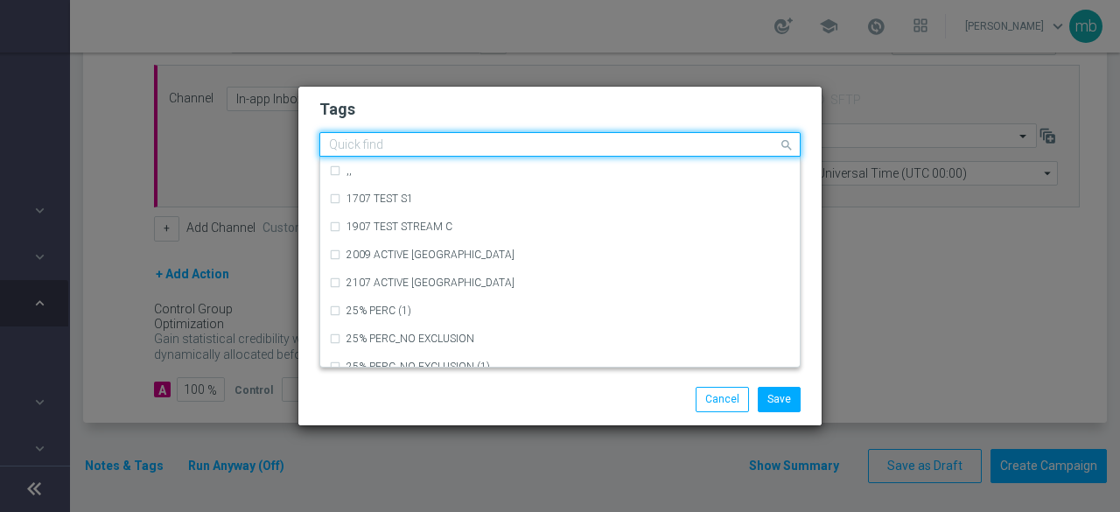
click at [705, 153] on input "text" at bounding box center [553, 145] width 449 height 15
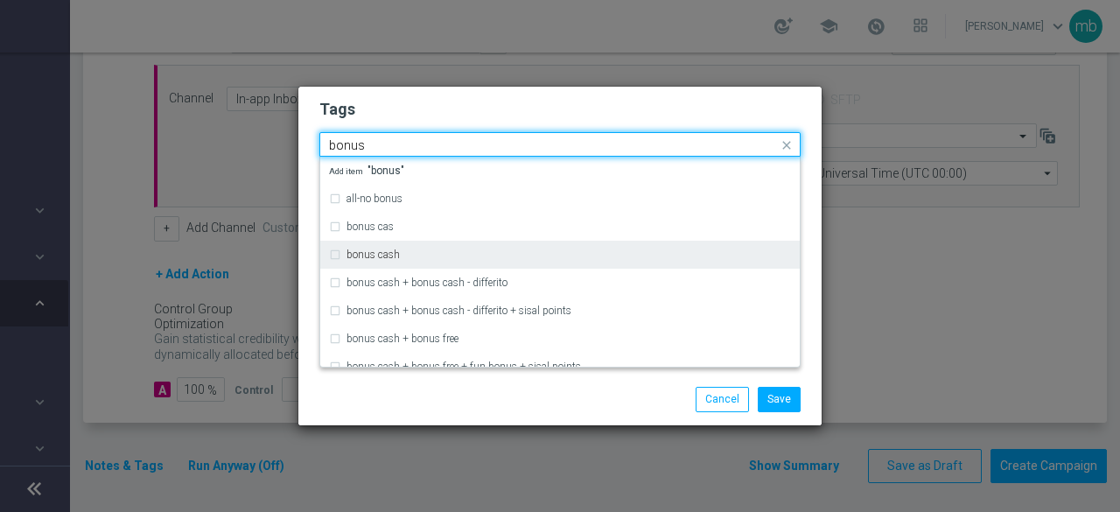
click at [503, 256] on div "bonus cash" at bounding box center [569, 254] width 445 height 11
type input "bonus"
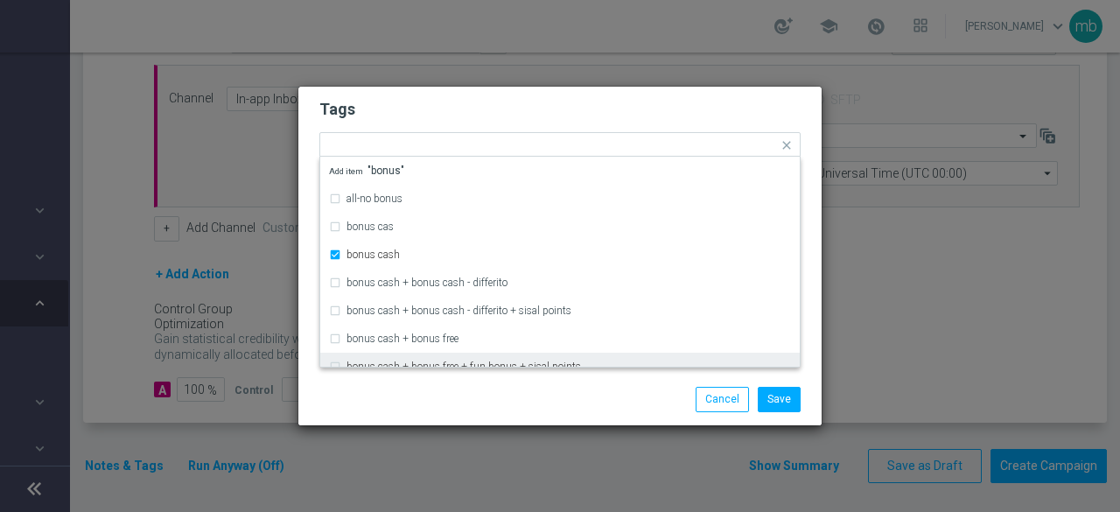
click at [512, 396] on div "Save Cancel" at bounding box center [644, 399] width 339 height 25
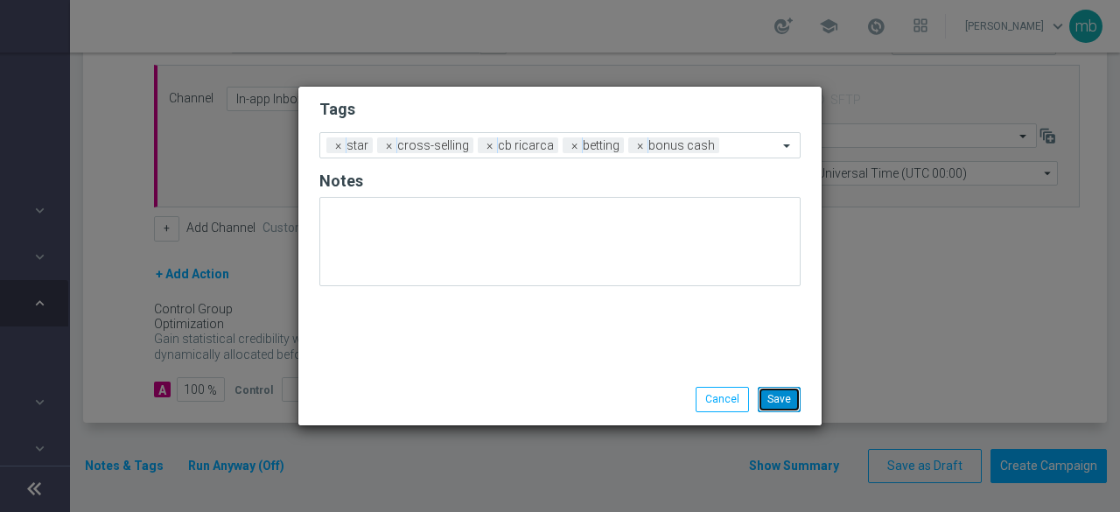
click at [784, 405] on button "Save" at bounding box center [779, 399] width 43 height 25
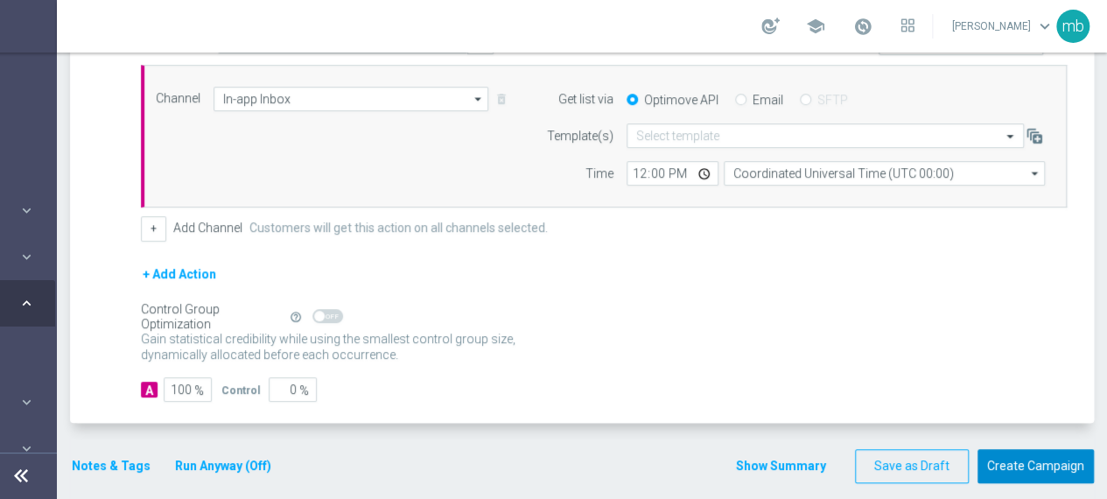
drag, startPoint x: 1057, startPoint y: 449, endPoint x: 811, endPoint y: 386, distance: 253.9
click at [821, 389] on form "done Target Group keyboard_arrow_down Target Group launch Cross Gaming | 606 Cu…" at bounding box center [582, 88] width 1024 height 789
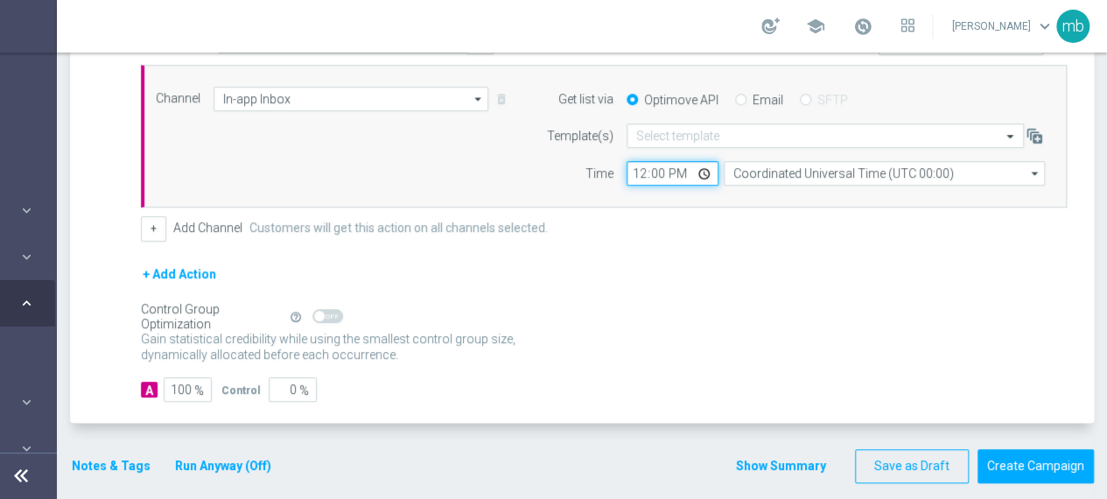
click at [700, 161] on input "12:00" at bounding box center [673, 173] width 92 height 25
click at [829, 263] on div "+ Add Action" at bounding box center [604, 285] width 926 height 44
click at [702, 161] on input "12:00" at bounding box center [673, 173] width 92 height 25
type input "08:00"
click at [849, 263] on div "+ Add Action" at bounding box center [604, 285] width 926 height 44
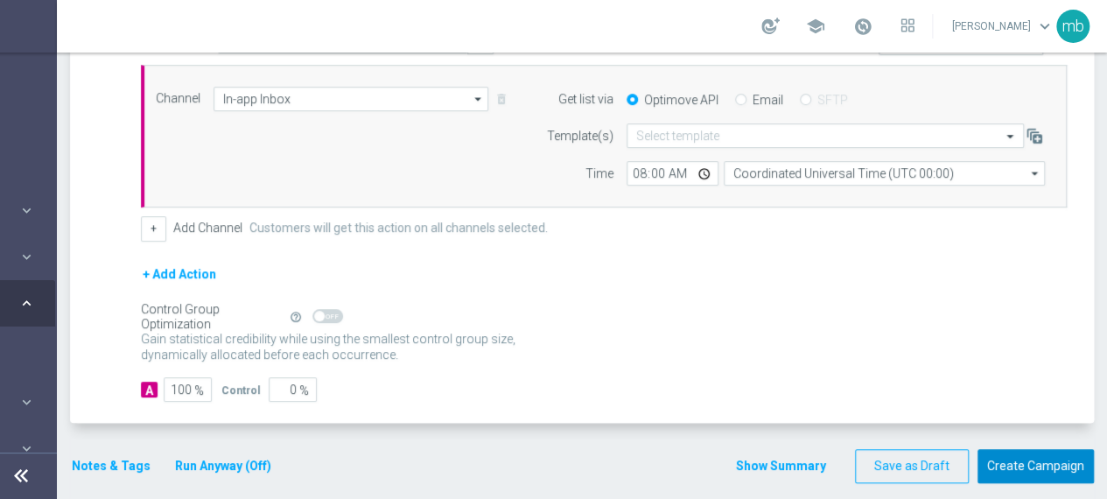
click at [1045, 449] on button "Create Campaign" at bounding box center [1036, 466] width 116 height 34
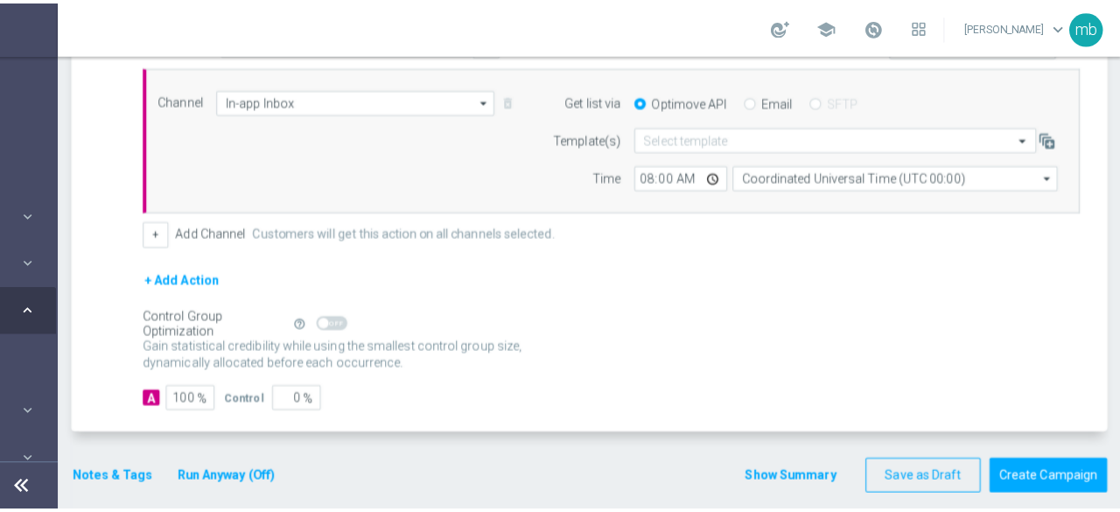
scroll to position [0, 171]
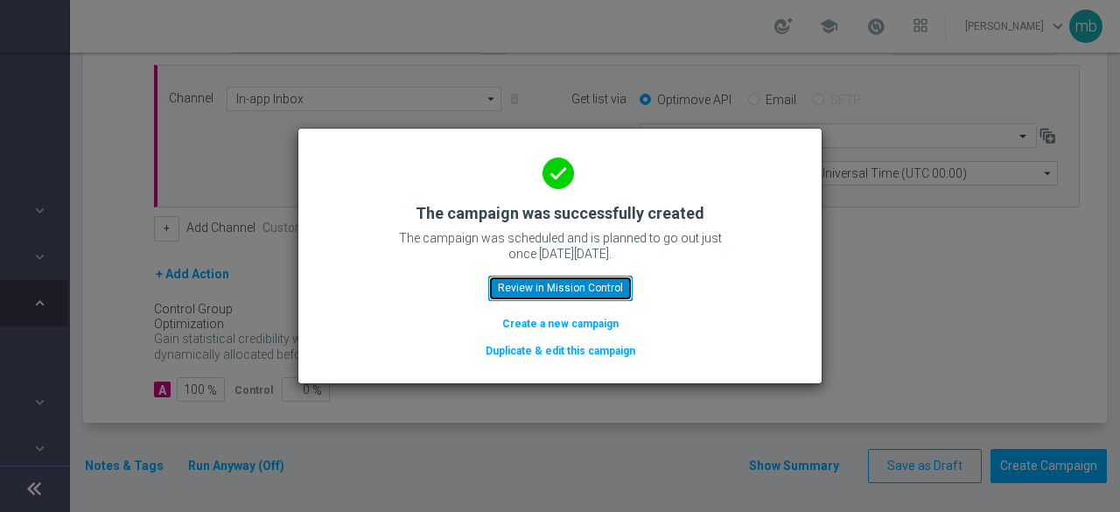
click at [612, 291] on button "Review in Mission Control" at bounding box center [560, 288] width 144 height 25
